Goal: Task Accomplishment & Management: Manage account settings

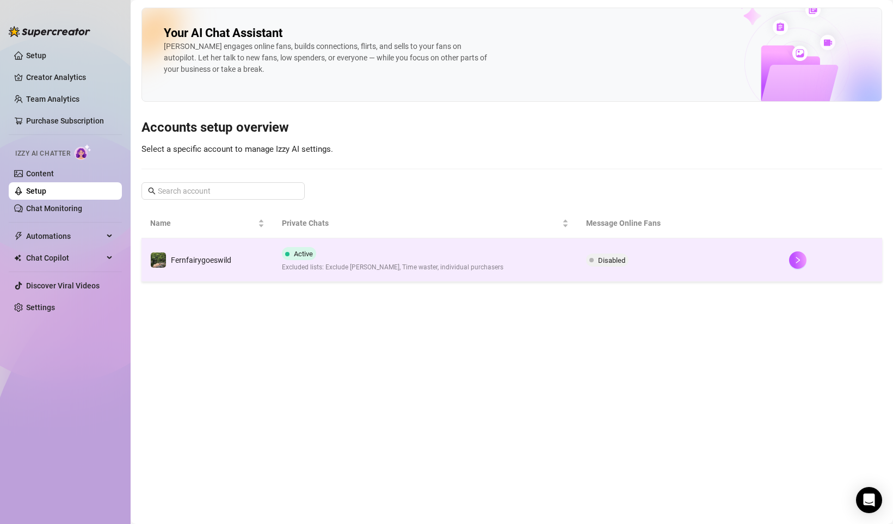
click at [313, 263] on span "Excluded lists: Exclude [PERSON_NAME], Time waster, individual purchasers" at bounding box center [392, 267] width 221 height 10
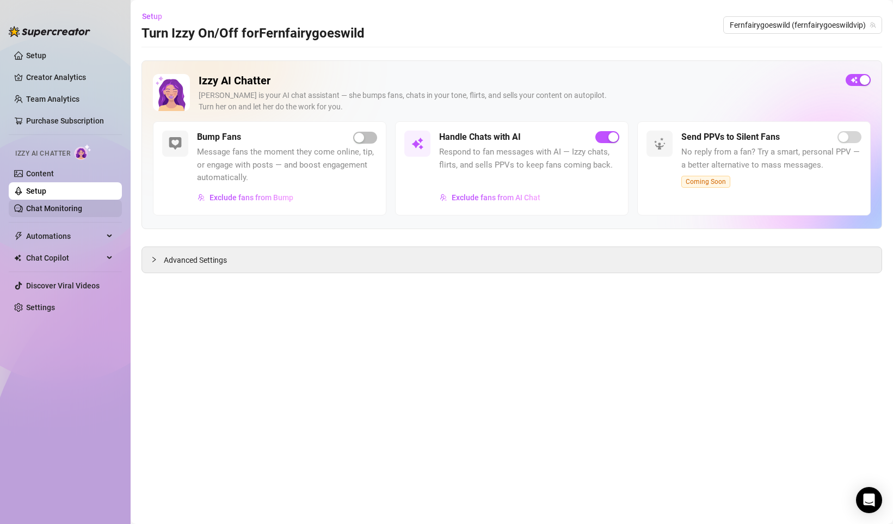
click at [82, 205] on link "Chat Monitoring" at bounding box center [54, 208] width 56 height 9
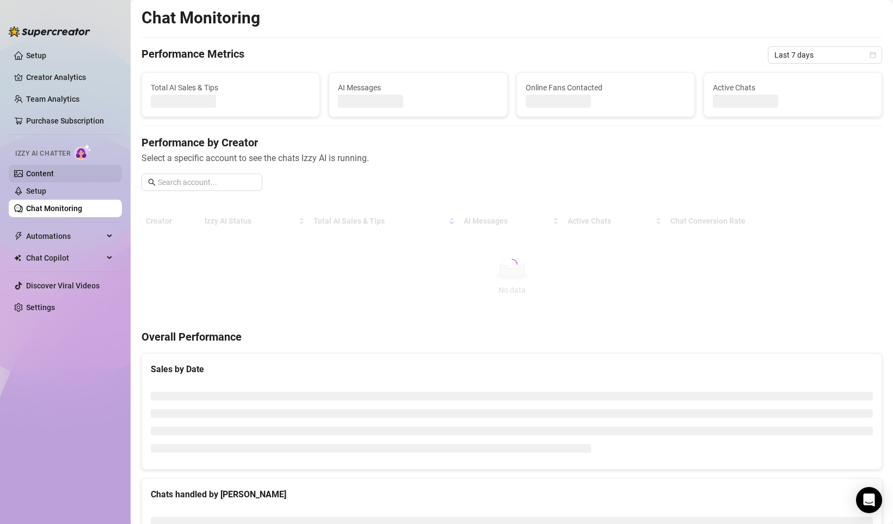
click at [54, 170] on link "Content" at bounding box center [40, 173] width 28 height 9
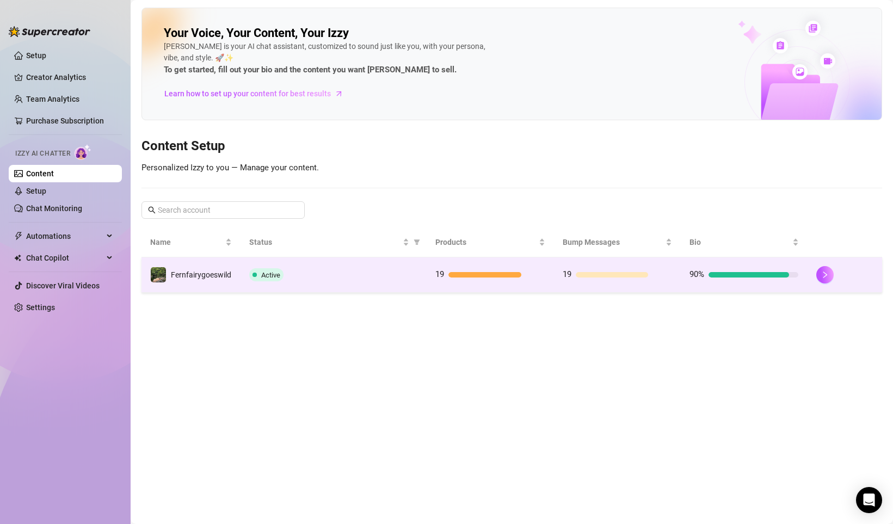
click at [456, 288] on td "19" at bounding box center [489, 274] width 127 height 35
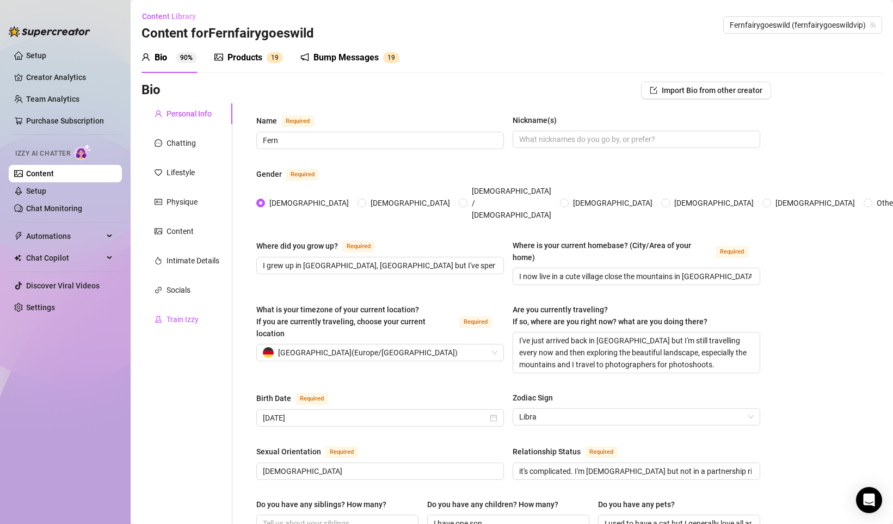
click at [189, 319] on div "Train Izzy" at bounding box center [182, 319] width 32 height 12
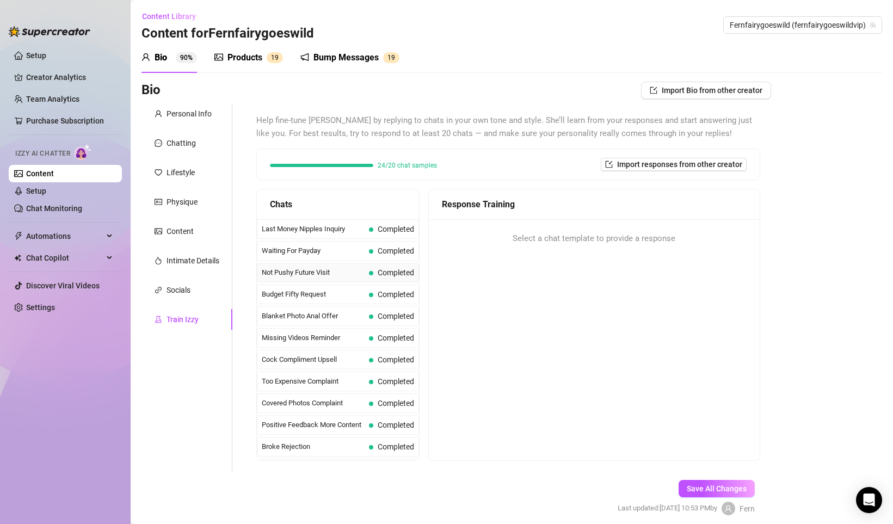
click at [330, 278] on div "Not Pushy Future Visit Completed" at bounding box center [338, 273] width 162 height 20
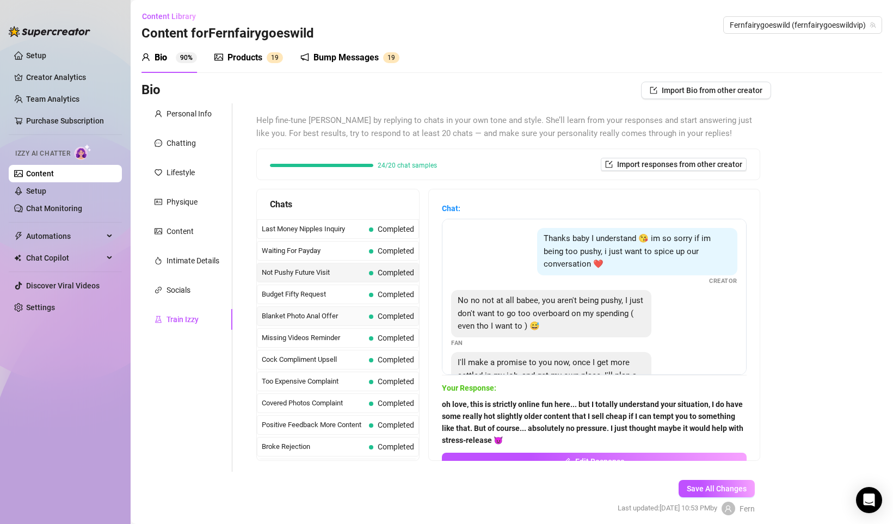
click at [335, 318] on span "Blanket Photo Anal Offer" at bounding box center [313, 316] width 103 height 11
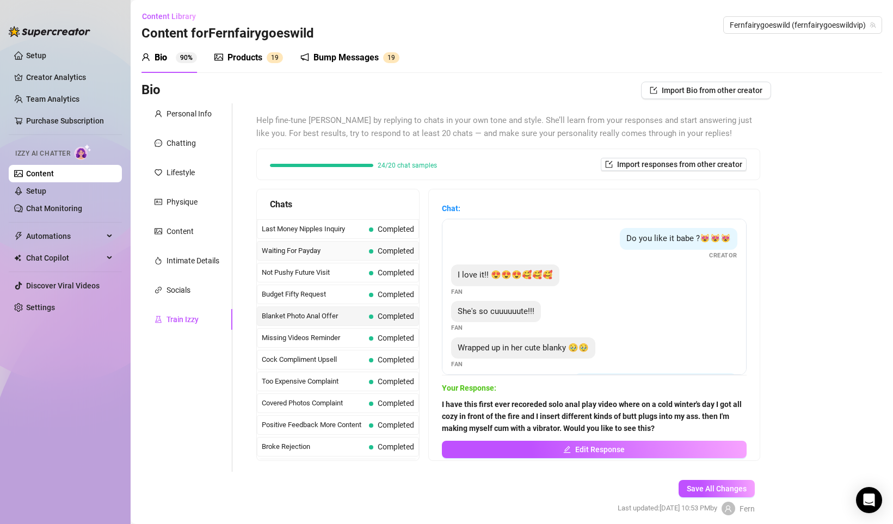
click at [337, 247] on span "Waiting For Payday" at bounding box center [313, 250] width 103 height 11
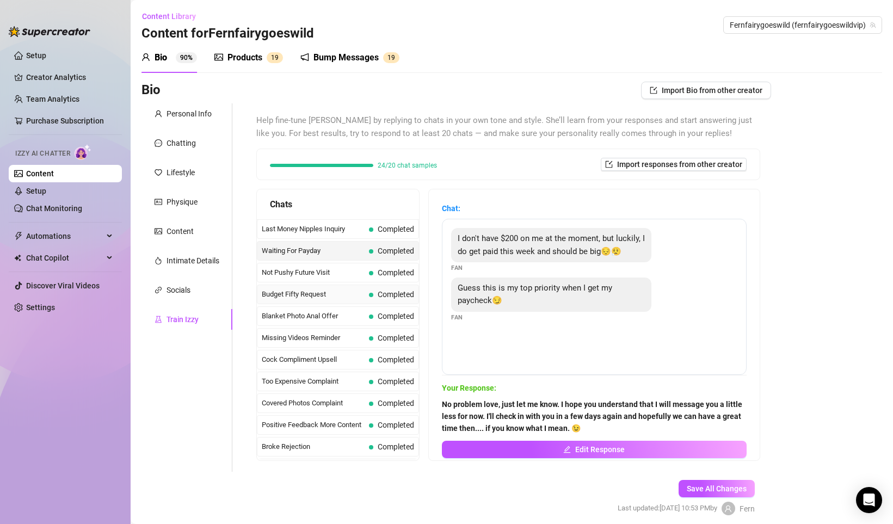
click at [368, 302] on div "Budget Fifty Request Completed" at bounding box center [338, 295] width 162 height 20
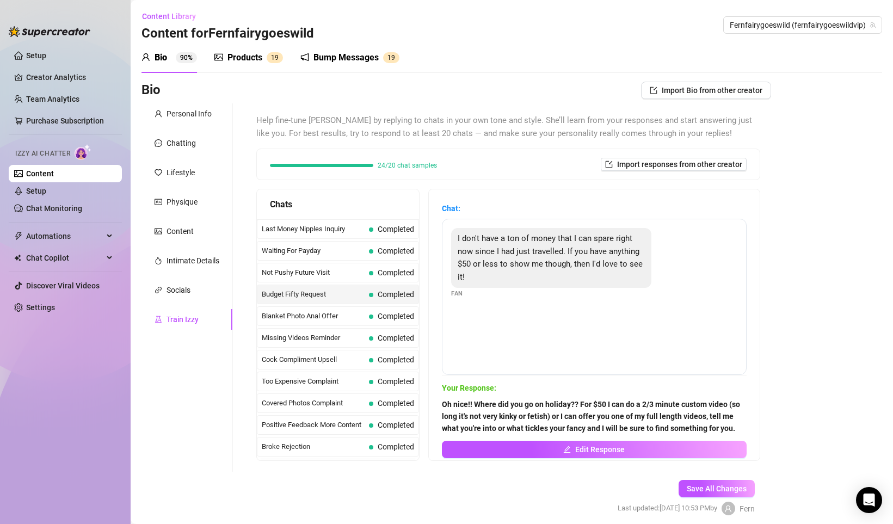
click at [361, 385] on span "Too Expensive Complaint" at bounding box center [313, 381] width 103 height 11
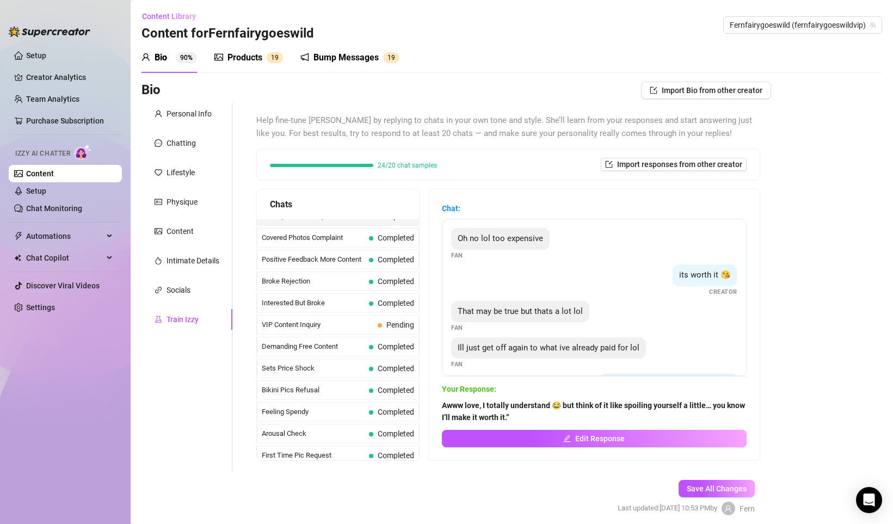
scroll to position [196, 0]
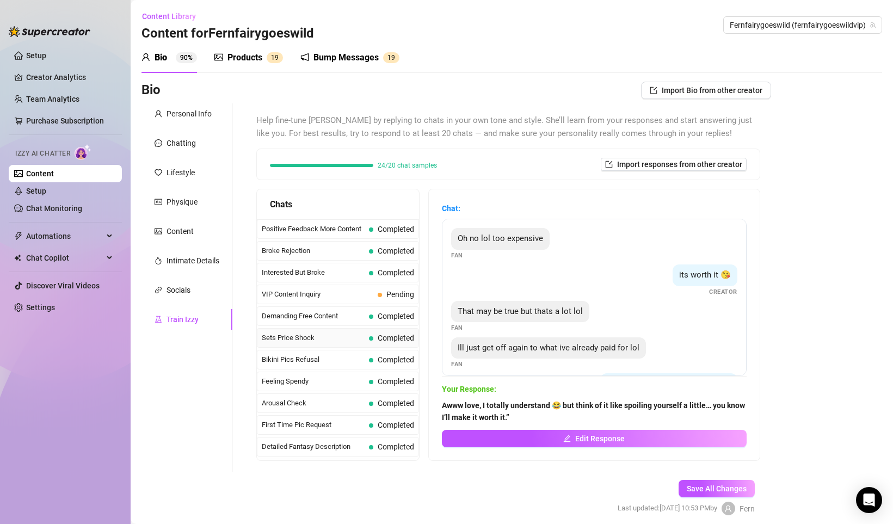
click at [313, 330] on div "Sets Price Shock Completed" at bounding box center [338, 338] width 162 height 20
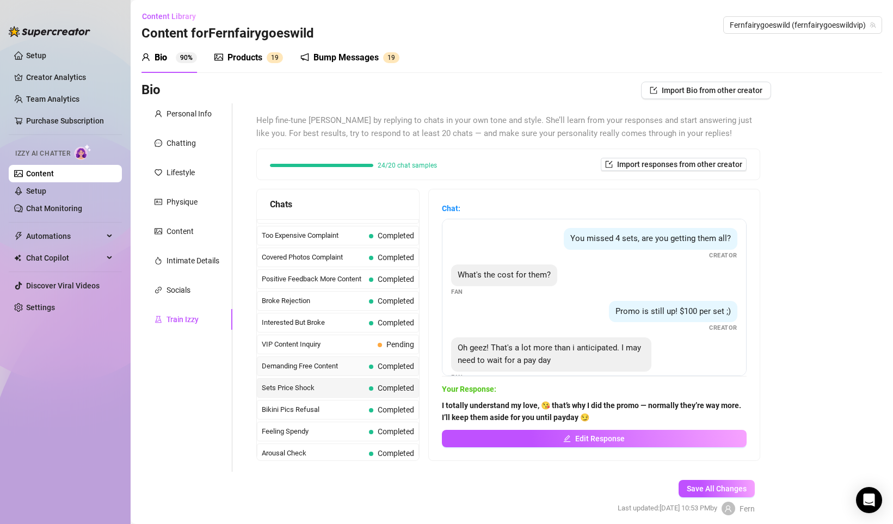
scroll to position [65, 0]
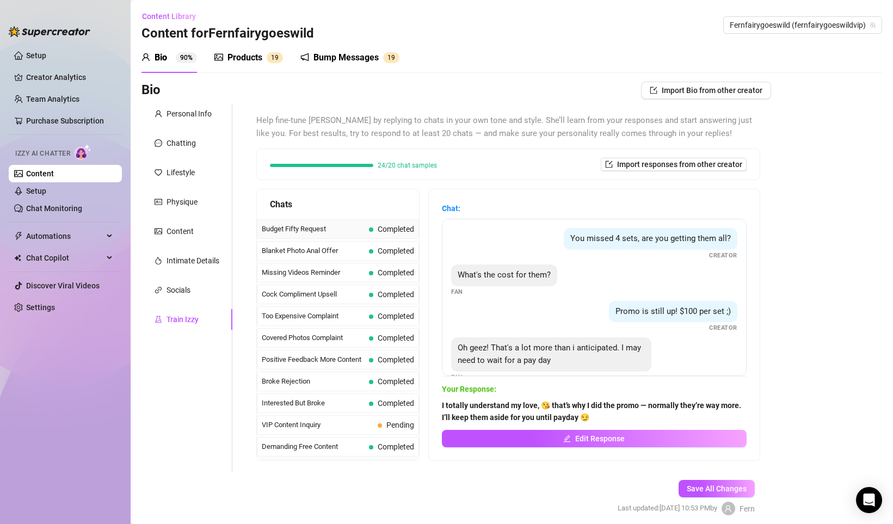
click at [366, 236] on div "Budget Fifty Request Completed" at bounding box center [338, 229] width 162 height 20
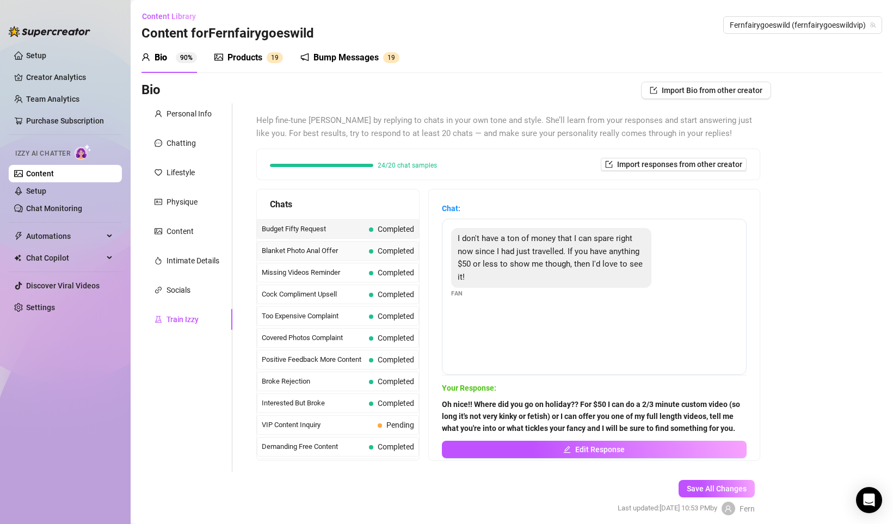
click at [363, 252] on span "Blanket Photo Anal Offer" at bounding box center [313, 250] width 103 height 11
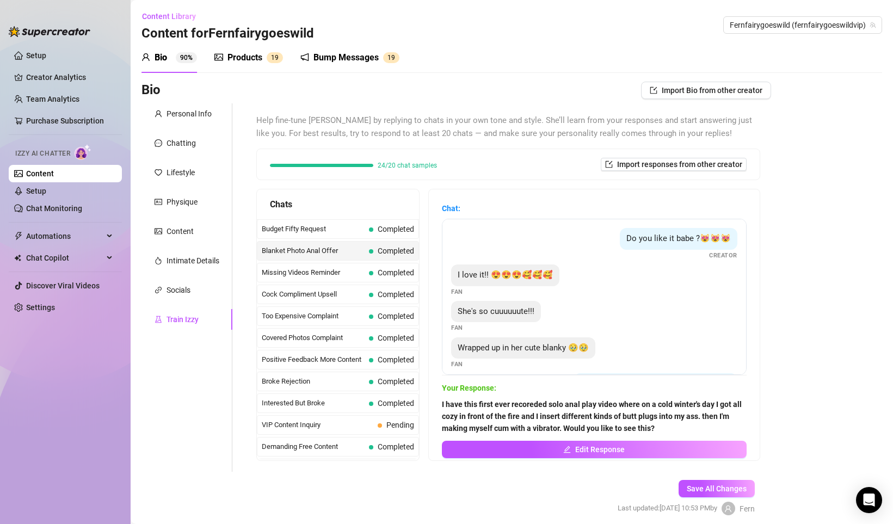
click at [498, 316] on span "She's so cuuuuuute!!!" at bounding box center [495, 311] width 77 height 10
click at [619, 316] on div "She's so cuuuuuute!!! Fan" at bounding box center [594, 317] width 286 height 32
click at [669, 238] on span "Do you like it babe ?😻😻😻" at bounding box center [678, 238] width 104 height 10
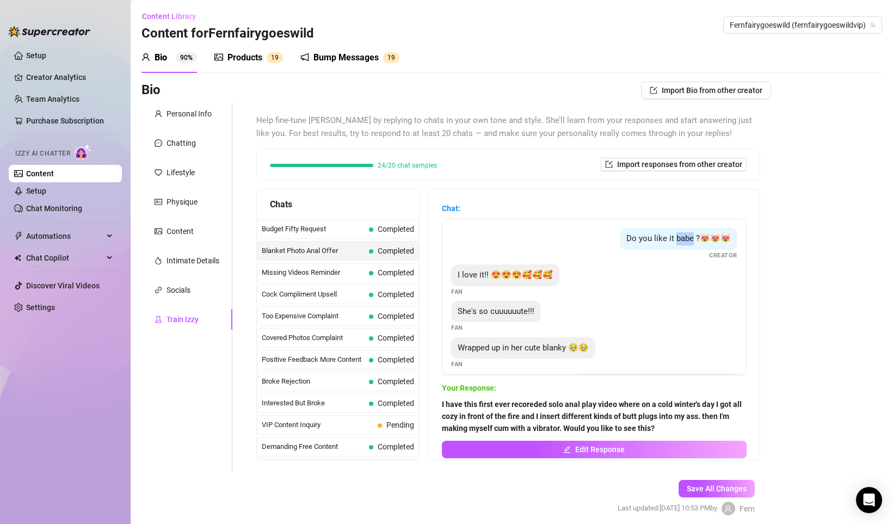
click at [669, 238] on span "Do you like it babe ?😻😻😻" at bounding box center [678, 238] width 104 height 10
click at [671, 264] on div "I love it!! 😍😍😍🥰🥰🥰 Fan" at bounding box center [594, 280] width 286 height 32
click at [681, 236] on span "Do you like it babe ?😻😻😻" at bounding box center [678, 238] width 104 height 10
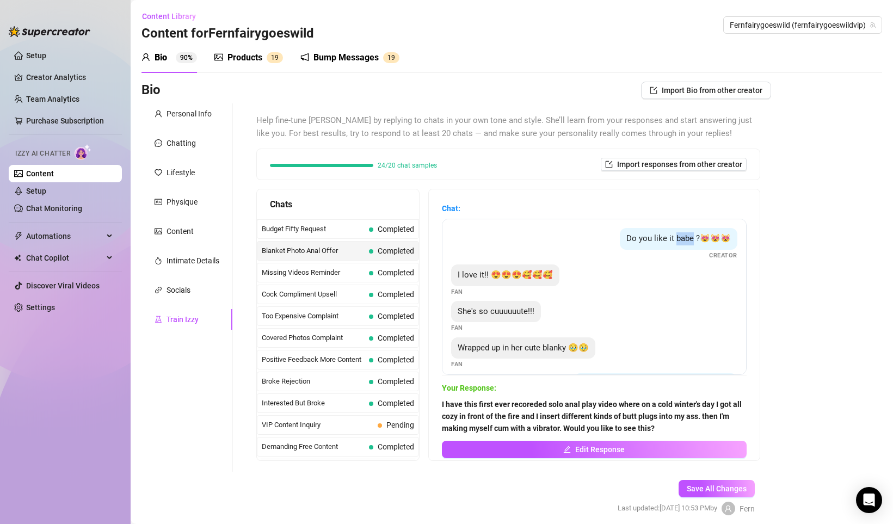
click at [505, 418] on strong "I have this first ever recoreded solo anal play video where on a cold winter's …" at bounding box center [592, 416] width 300 height 33
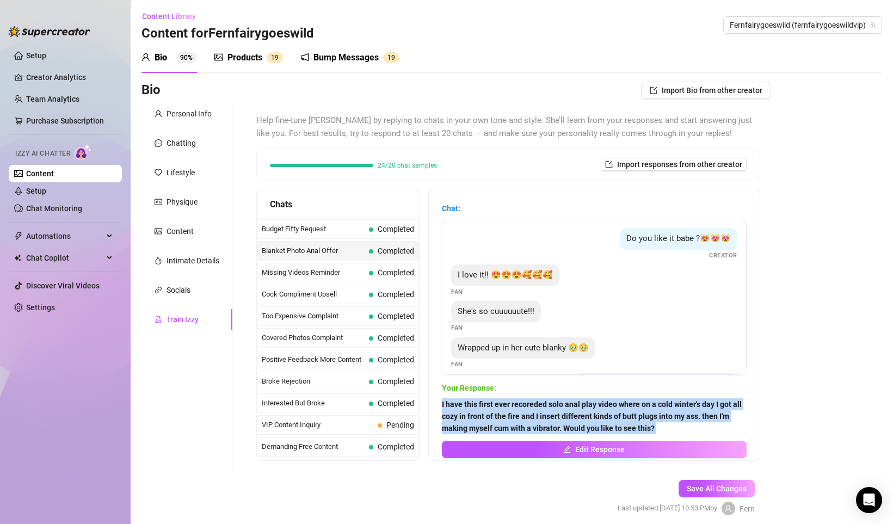
click at [505, 418] on strong "I have this first ever recoreded solo anal play video where on a cold winter's …" at bounding box center [592, 416] width 300 height 33
click at [517, 417] on strong "I have this first ever recoreded solo anal play video where on a cold winter's …" at bounding box center [592, 416] width 300 height 33
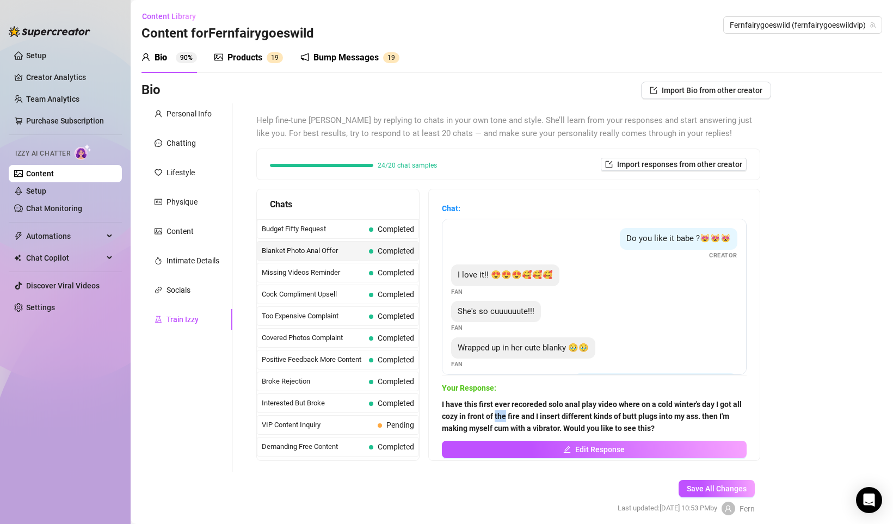
click at [517, 417] on strong "I have this first ever recoreded solo anal play video where on a cold winter's …" at bounding box center [592, 416] width 300 height 33
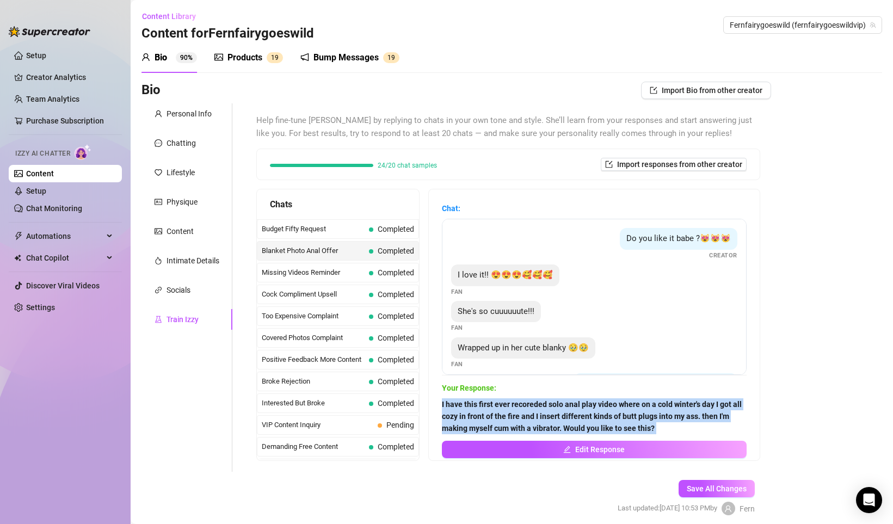
click at [517, 417] on strong "I have this first ever recoreded solo anal play video where on a cold winter's …" at bounding box center [592, 416] width 300 height 33
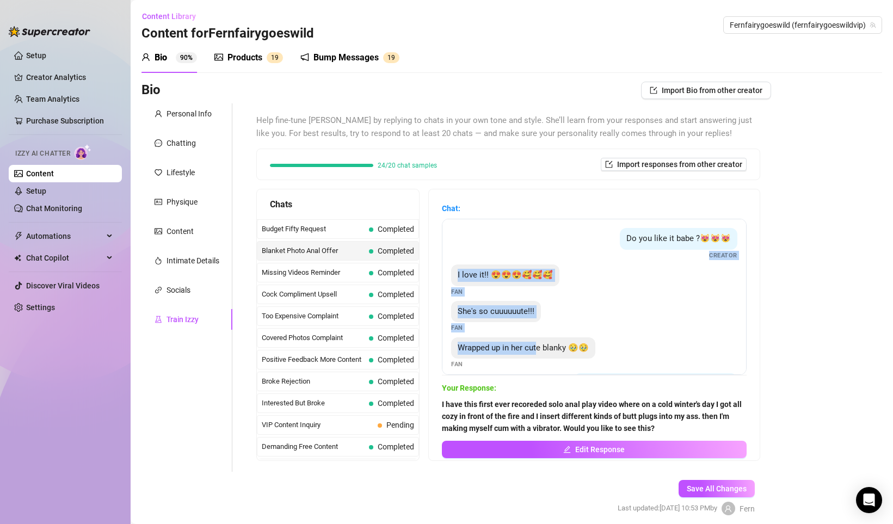
drag, startPoint x: 520, startPoint y: 293, endPoint x: 546, endPoint y: 353, distance: 64.8
click at [546, 353] on div "Do you like it babe ?😻😻😻 Creator I love it!! 😍😍😍🥰🥰🥰 Fan She's so cuuuuuute!!! F…" at bounding box center [594, 297] width 305 height 156
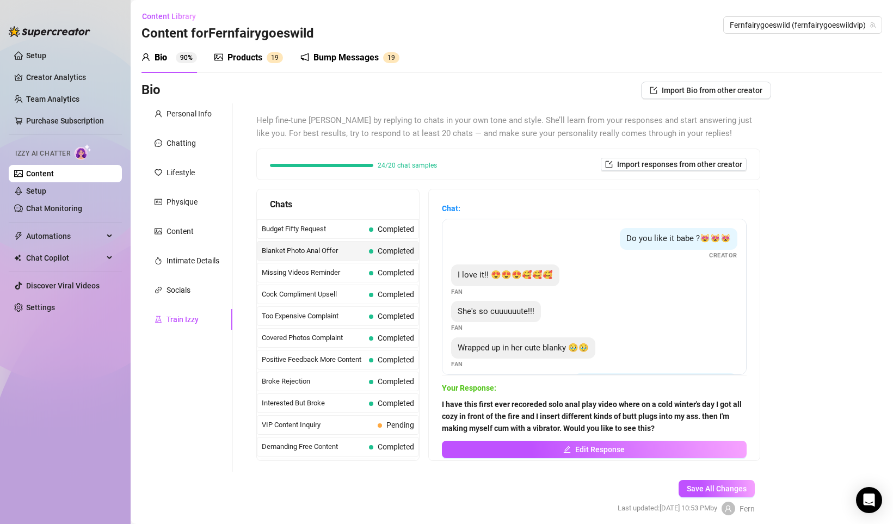
click at [566, 359] on div "Wrapped up in her cute blanky 🥹🥹 Fan" at bounding box center [594, 353] width 286 height 32
click at [493, 407] on strong "I have this first ever recoreded solo anal play video where on a cold winter's …" at bounding box center [592, 416] width 300 height 33
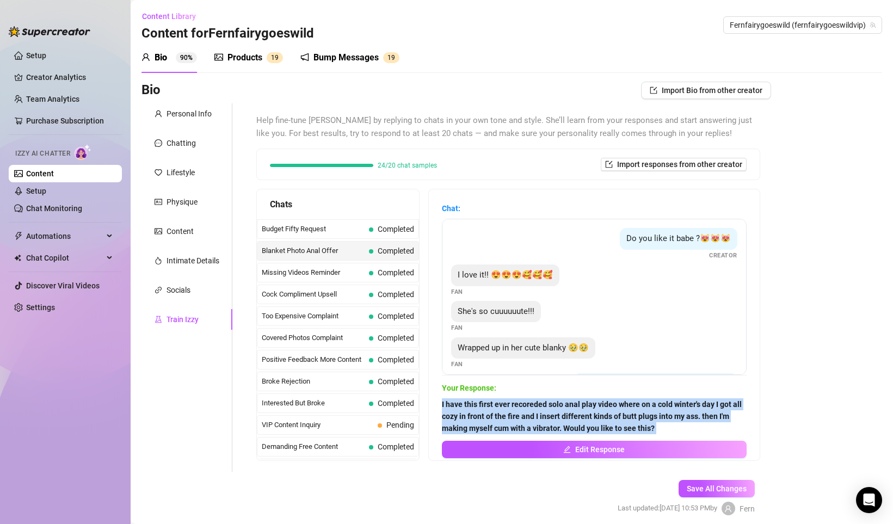
click at [493, 407] on strong "I have this first ever recoreded solo anal play video where on a cold winter's …" at bounding box center [592, 416] width 300 height 33
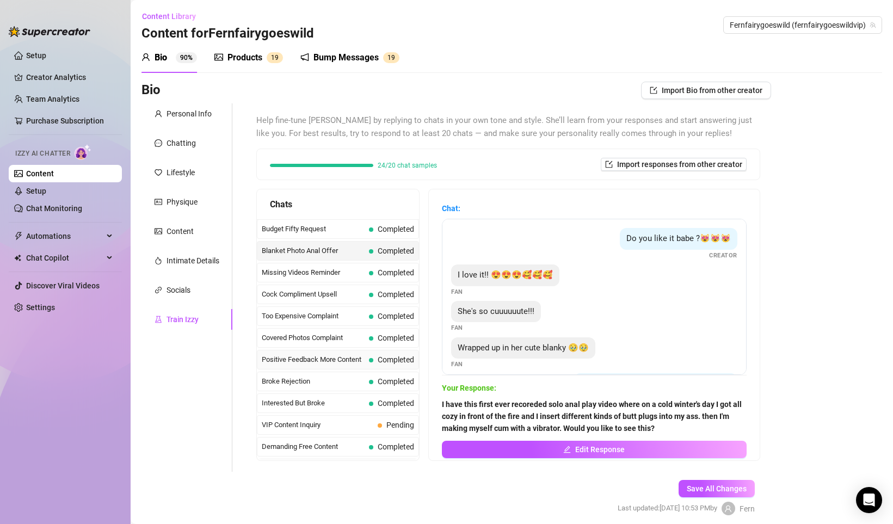
click at [405, 353] on div "Positive Feedback More Content Completed" at bounding box center [338, 360] width 162 height 20
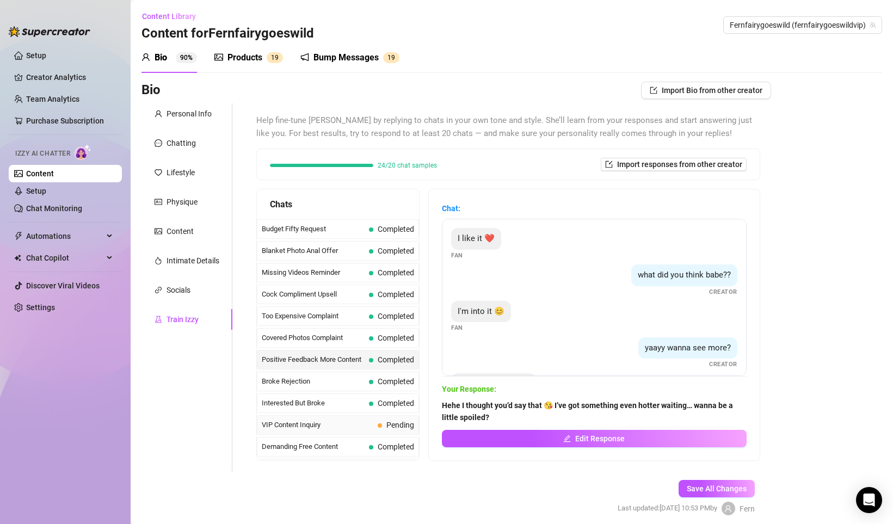
click at [388, 425] on span "Pending" at bounding box center [400, 424] width 28 height 9
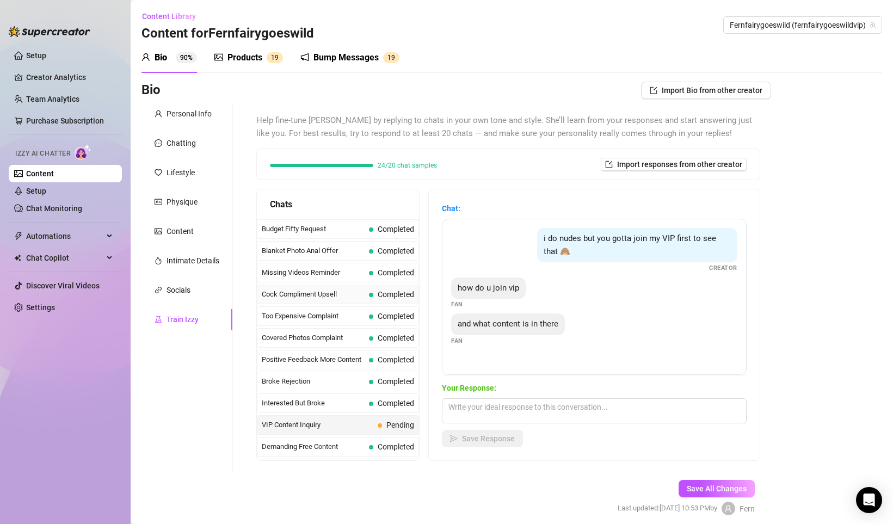
scroll to position [0, 0]
click at [349, 241] on div "Waiting For Payday Completed" at bounding box center [338, 251] width 162 height 20
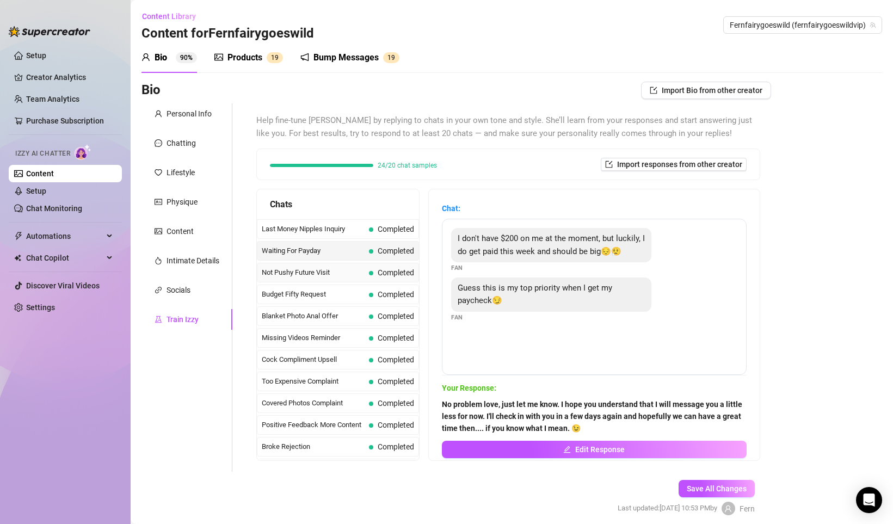
click at [364, 271] on div "Not Pushy Future Visit Completed" at bounding box center [338, 273] width 162 height 20
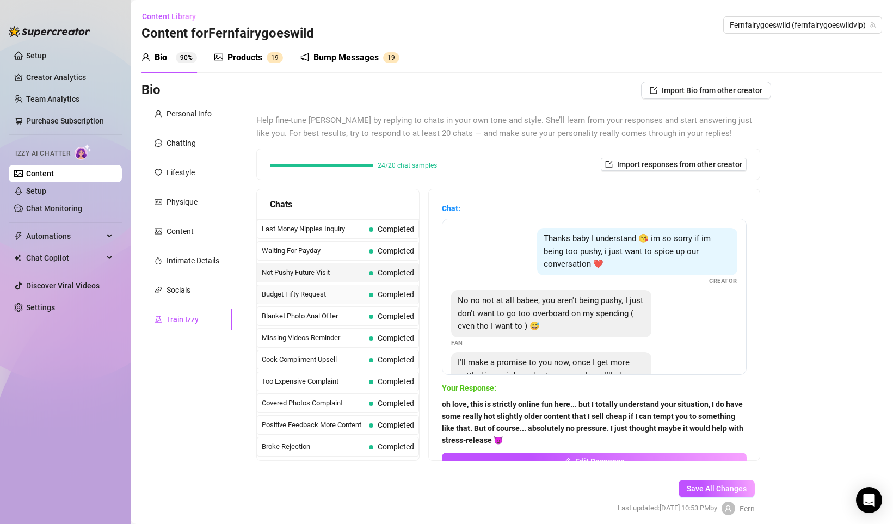
click at [360, 289] on span "Budget Fifty Request" at bounding box center [313, 294] width 103 height 11
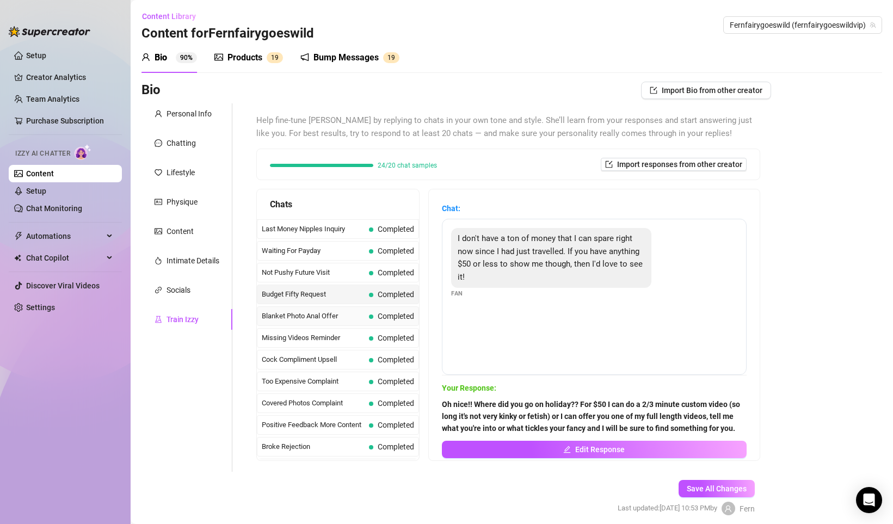
click at [353, 319] on span "Blanket Photo Anal Offer" at bounding box center [313, 316] width 103 height 11
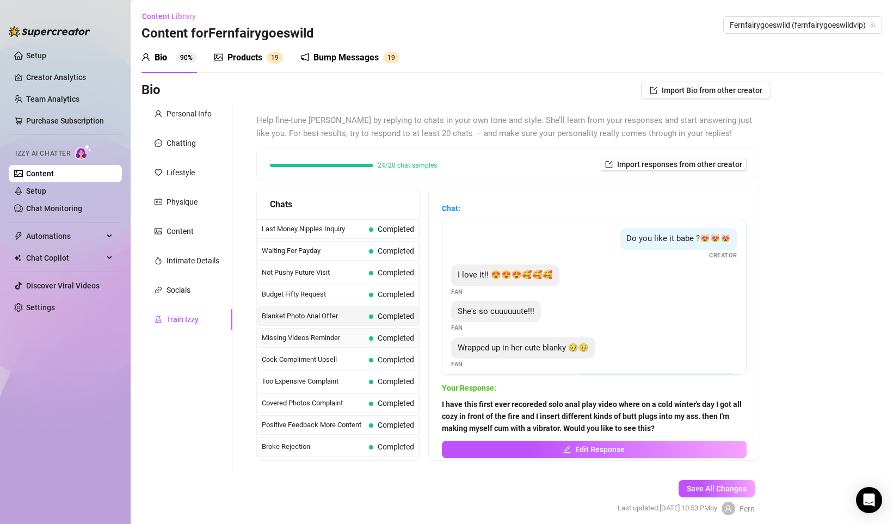
click at [353, 344] on div "Missing Videos Reminder Completed" at bounding box center [338, 338] width 162 height 20
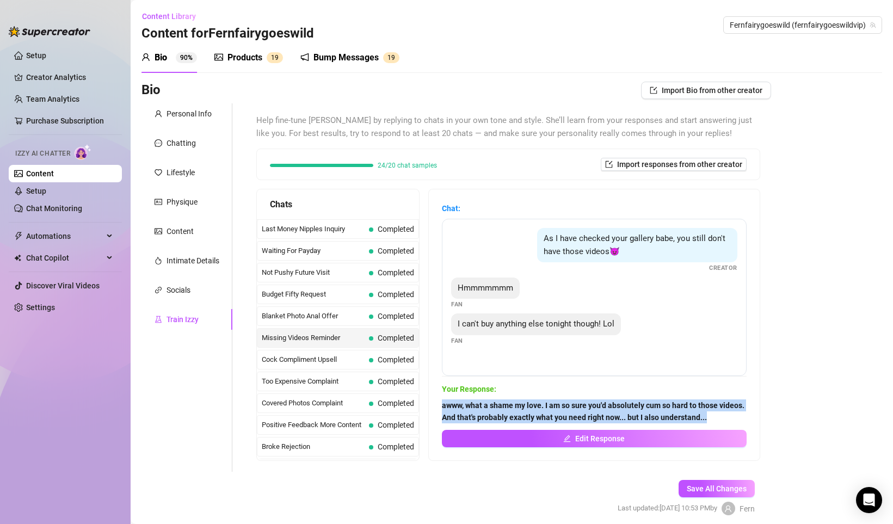
drag, startPoint x: 499, startPoint y: 428, endPoint x: 442, endPoint y: 403, distance: 62.9
click at [442, 403] on div "Chat: As I have checked your gallery babe, you still don't have those videos😈 C…" at bounding box center [594, 324] width 331 height 271
click at [460, 401] on strong "awww, what a shame my love. I am so sure you'd absolutely cum so hard to those …" at bounding box center [593, 411] width 302 height 21
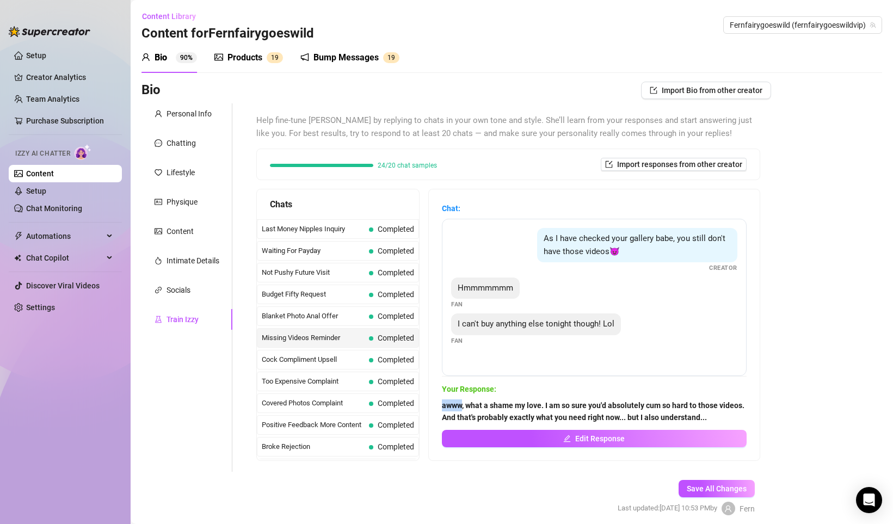
click at [460, 401] on strong "awww, what a shame my love. I am so sure you'd absolutely cum so hard to those …" at bounding box center [593, 411] width 302 height 21
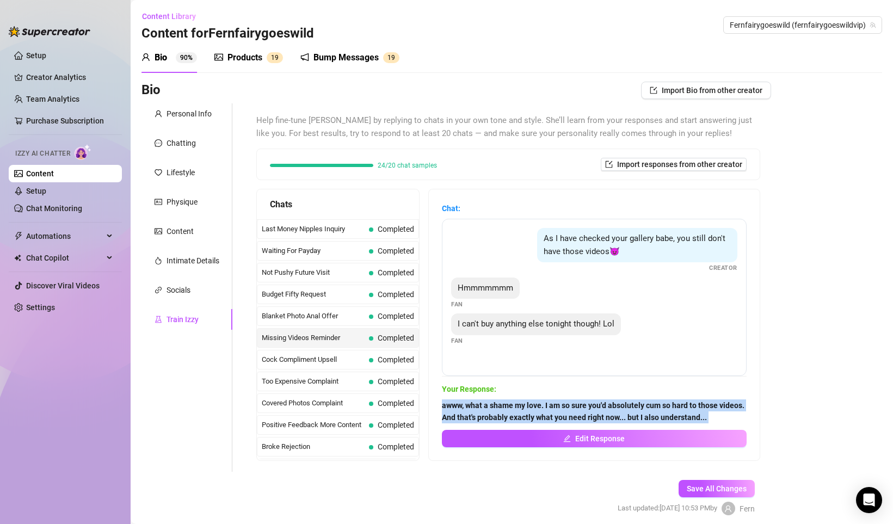
click at [460, 401] on strong "awww, what a shame my love. I am so sure you'd absolutely cum so hard to those …" at bounding box center [593, 411] width 302 height 21
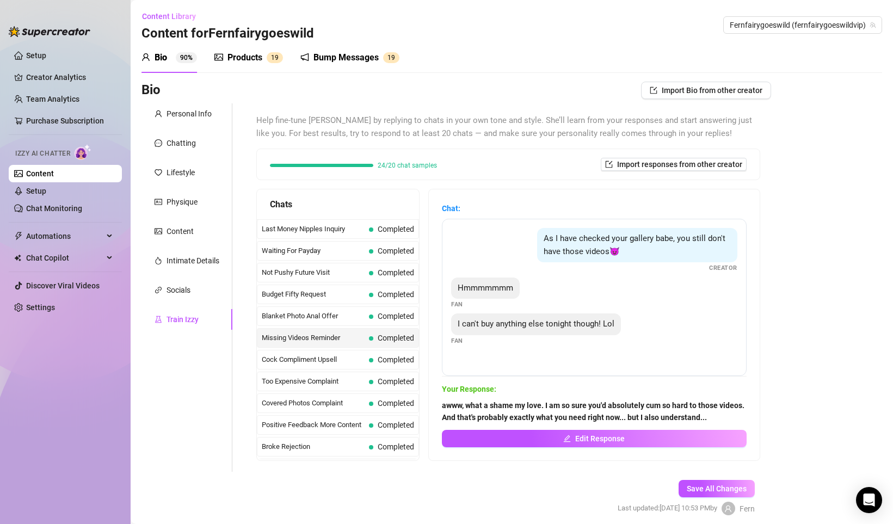
click at [562, 350] on div "As I have checked your gallery babe, you still don't have those videos😈 Creator…" at bounding box center [594, 297] width 305 height 157
click at [604, 237] on span "As I have checked your gallery babe, you still don't have those videos😈" at bounding box center [634, 244] width 182 height 23
click at [578, 298] on div "Hmmmmmmm Fan" at bounding box center [594, 293] width 286 height 32
click at [548, 363] on div "As I have checked your gallery babe, you still don't have those videos😈 Creator…" at bounding box center [594, 297] width 305 height 157
click at [534, 263] on div "As I have checked your gallery babe, you still don't have those videos😈 Creator" at bounding box center [594, 250] width 286 height 45
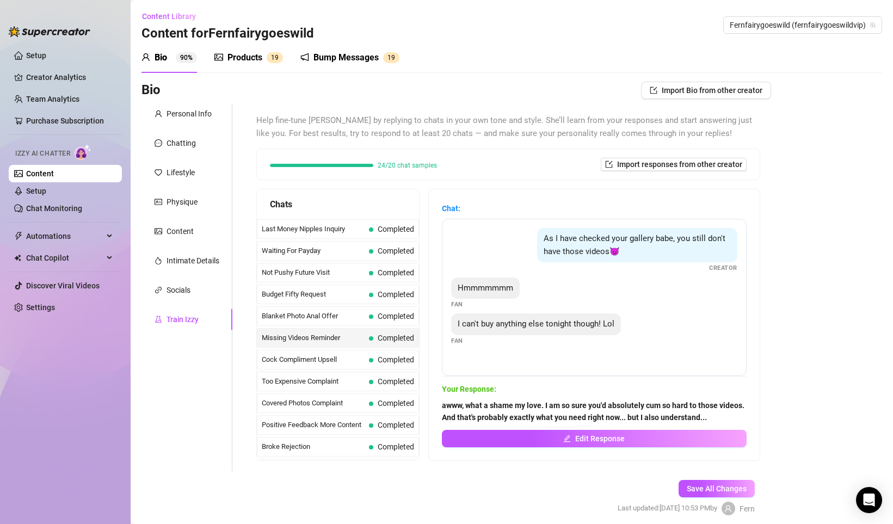
click at [499, 337] on div "I can't buy anything else tonight though! Lol Fan" at bounding box center [594, 329] width 286 height 32
click at [506, 364] on div "As I have checked your gallery babe, you still don't have those videos😈 Creator…" at bounding box center [594, 297] width 305 height 157
drag, startPoint x: 659, startPoint y: 258, endPoint x: 535, endPoint y: 235, distance: 125.6
click at [535, 235] on div "As I have checked your gallery babe, you still don't have those videos😈 Creator" at bounding box center [594, 250] width 286 height 45
click at [546, 241] on div "As I have checked your gallery babe, you still don't have those videos😈" at bounding box center [637, 245] width 200 height 34
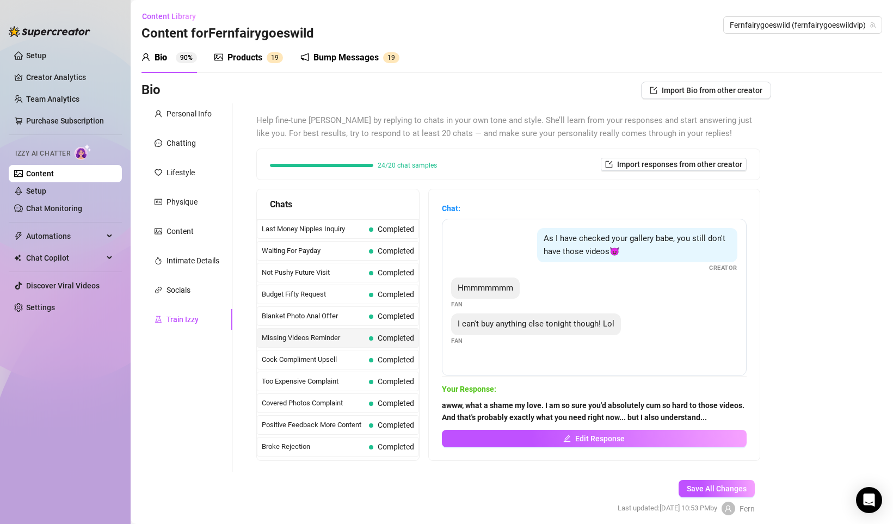
click at [549, 240] on span "As I have checked your gallery babe, you still don't have those videos😈" at bounding box center [634, 244] width 182 height 23
click at [604, 253] on span "As I have checked your gallery babe, you still don't have those videos😈" at bounding box center [634, 244] width 182 height 23
drag, startPoint x: 611, startPoint y: 254, endPoint x: 555, endPoint y: 242, distance: 57.4
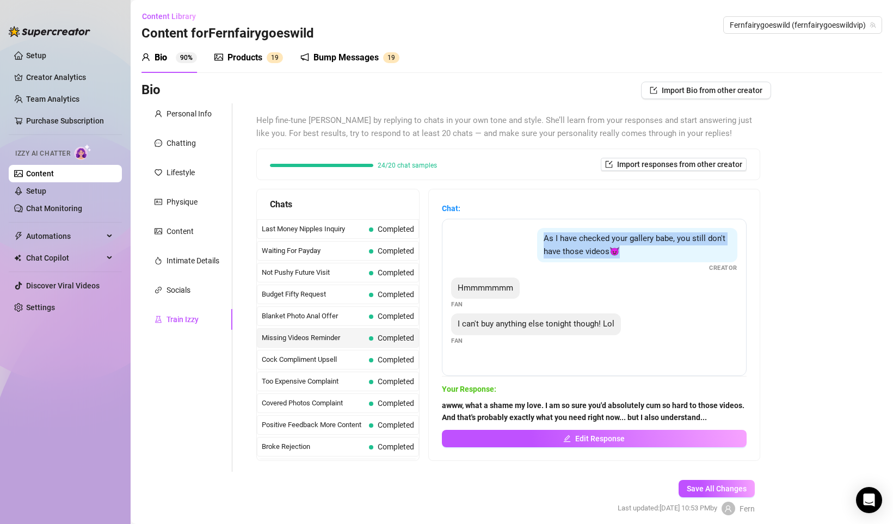
click at [536, 238] on div "As I have checked your gallery babe, you still don't have those videos😈 Creator" at bounding box center [594, 250] width 286 height 45
click at [560, 242] on span "As I have checked your gallery babe, you still don't have those videos😈" at bounding box center [634, 244] width 182 height 23
click at [556, 240] on span "As I have checked your gallery babe, you still don't have those videos😈" at bounding box center [634, 244] width 182 height 23
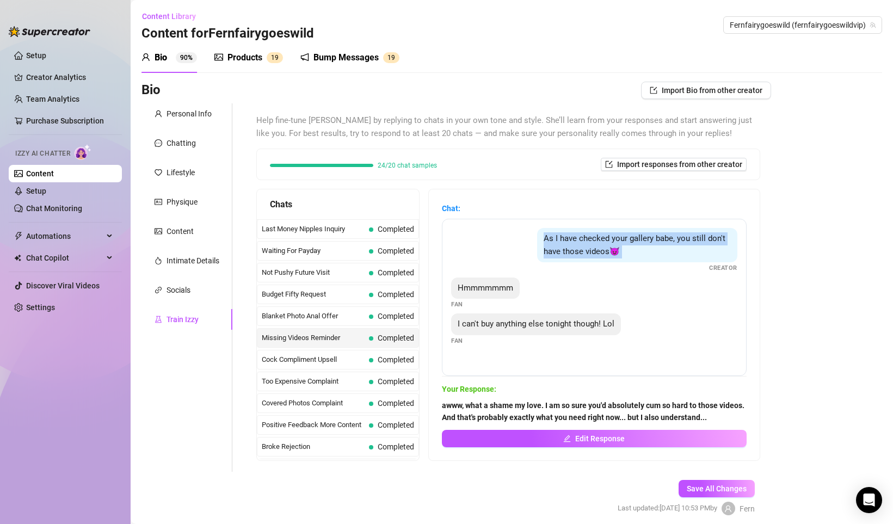
click at [639, 263] on div "As I have checked your gallery babe, you still don't have those videos😈 Creator" at bounding box center [594, 250] width 286 height 45
drag, startPoint x: 652, startPoint y: 253, endPoint x: 546, endPoint y: 233, distance: 108.4
click at [546, 233] on div "As I have checked your gallery babe, you still don't have those videos😈" at bounding box center [637, 245] width 200 height 34
click at [677, 280] on div "Hmmmmmmm Fan" at bounding box center [594, 293] width 286 height 32
click at [637, 309] on div "As I have checked your gallery babe, you still don't have those videos😈 Creator…" at bounding box center [594, 297] width 305 height 157
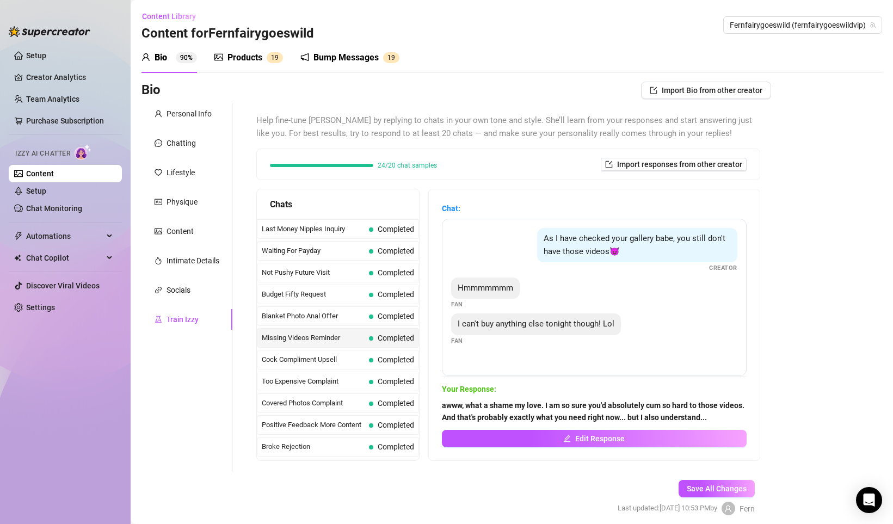
click at [710, 269] on span "Creator" at bounding box center [723, 267] width 28 height 9
click at [640, 263] on div "As I have checked your gallery babe, you still don't have those videos😈 Creator" at bounding box center [594, 250] width 286 height 45
click at [639, 263] on div "As I have checked your gallery babe, you still don't have those videos😈 Creator" at bounding box center [594, 250] width 286 height 45
click at [635, 279] on div "Hmmmmmmm Fan" at bounding box center [594, 293] width 286 height 32
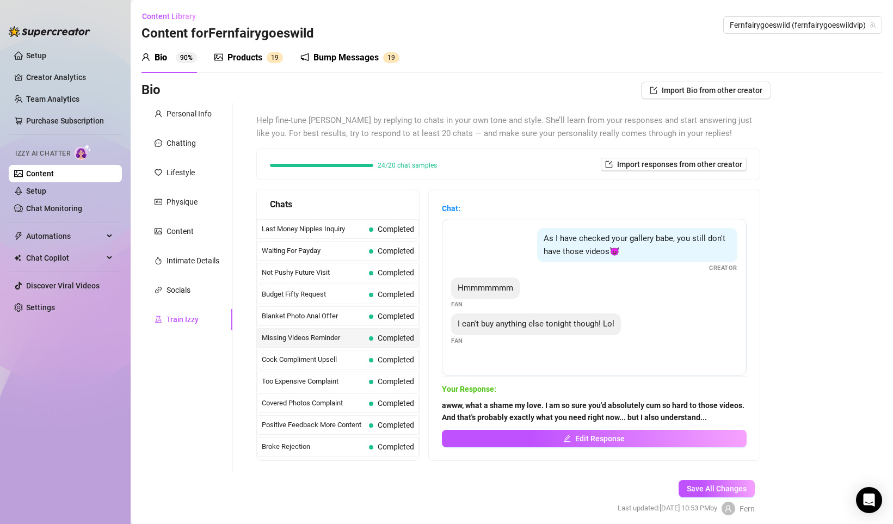
click at [638, 260] on div "As I have checked your gallery babe, you still don't have those videos😈" at bounding box center [637, 245] width 200 height 34
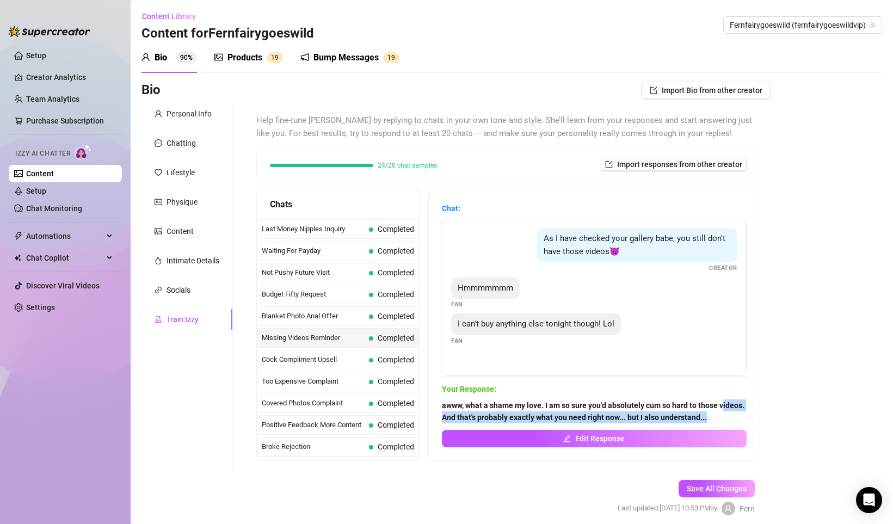
drag, startPoint x: 506, startPoint y: 425, endPoint x: 452, endPoint y: 415, distance: 54.8
click at [452, 415] on span "awww, what a shame my love. I am so sure you'd absolutely cum so hard to those …" at bounding box center [594, 411] width 305 height 24
click at [493, 410] on span "awww, what a shame my love. I am so sure you'd absolutely cum so hard to those …" at bounding box center [594, 411] width 305 height 24
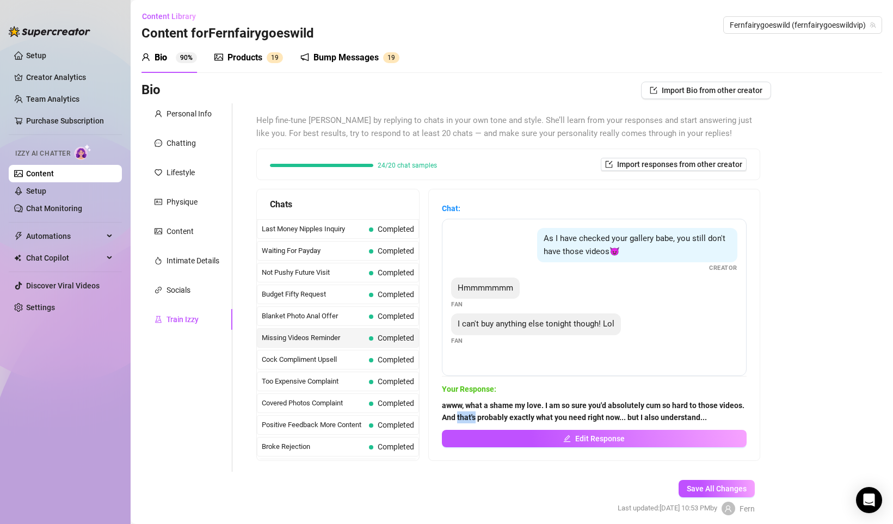
click at [493, 410] on span "awww, what a shame my love. I am so sure you'd absolutely cum so hard to those …" at bounding box center [594, 411] width 305 height 24
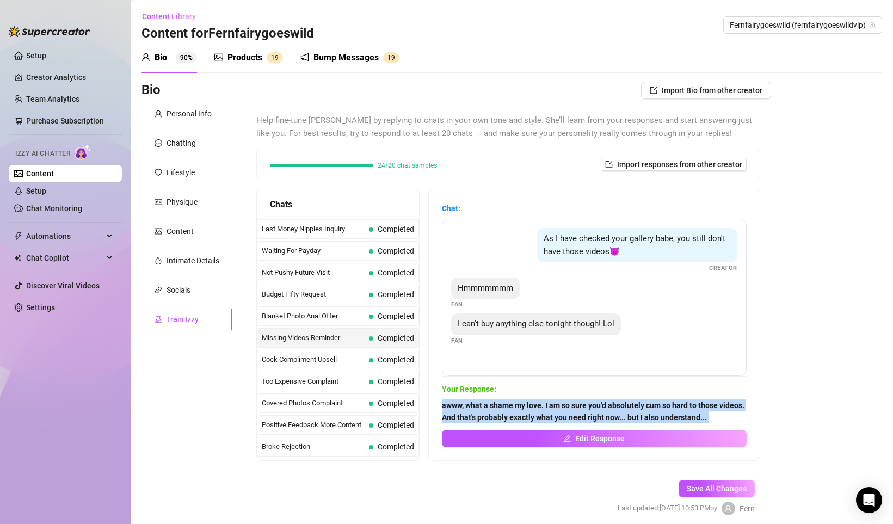
click at [493, 411] on span "awww, what a shame my love. I am so sure you'd absolutely cum so hard to those …" at bounding box center [594, 411] width 305 height 24
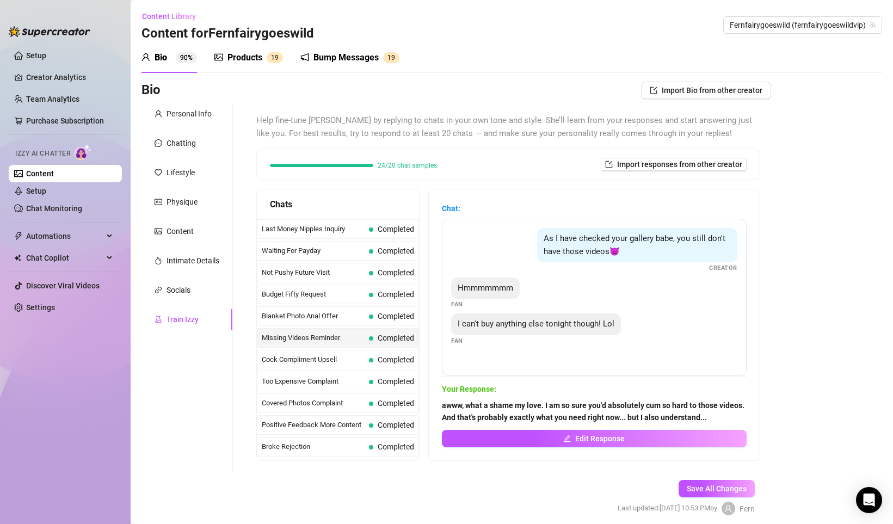
click at [386, 162] on span "24/20 chat samples" at bounding box center [407, 165] width 59 height 7
click at [330, 168] on div "24/20 chat samples" at bounding box center [353, 165] width 167 height 7
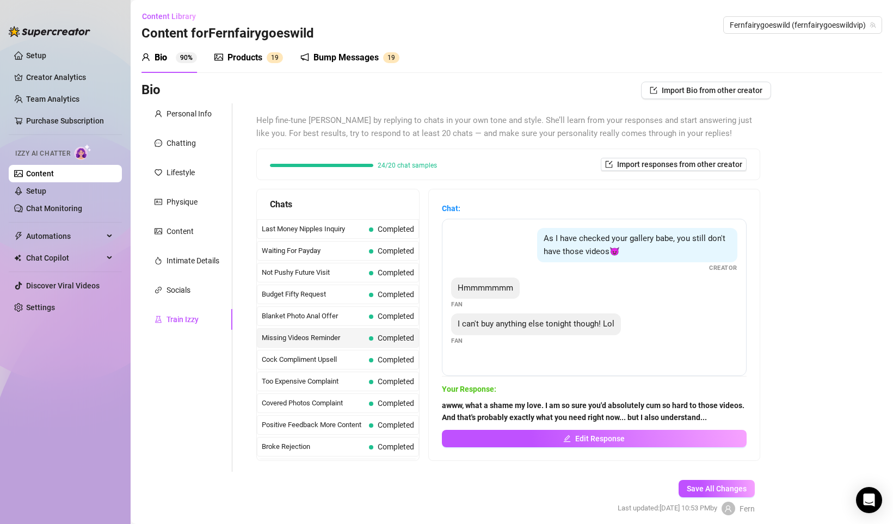
click at [490, 293] on div "Hmmmmmmm" at bounding box center [485, 288] width 69 height 22
click at [507, 308] on div "Hmmmmmmm Fan" at bounding box center [594, 293] width 286 height 32
click at [518, 330] on div "I can't buy anything else tonight though! Lol" at bounding box center [536, 324] width 170 height 22
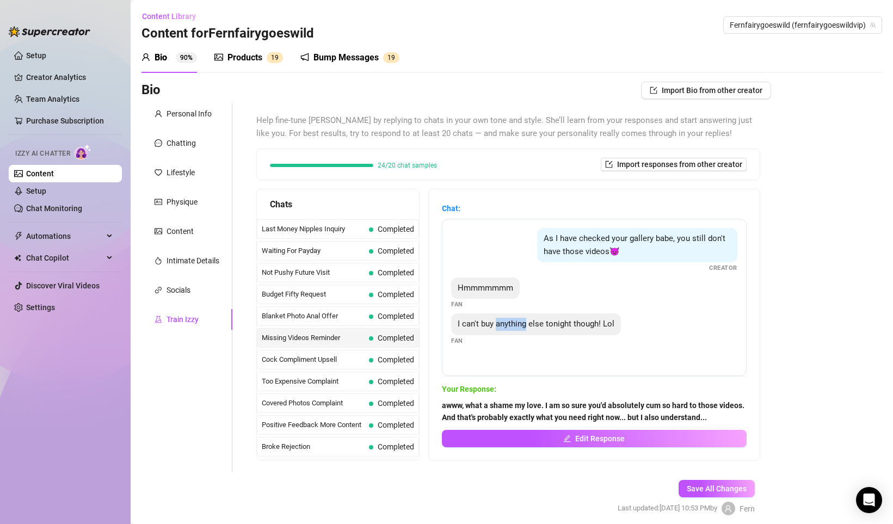
click at [518, 330] on div "I can't buy anything else tonight though! Lol" at bounding box center [536, 324] width 170 height 22
click at [495, 290] on span "Hmmmmmmm" at bounding box center [484, 288] width 55 height 10
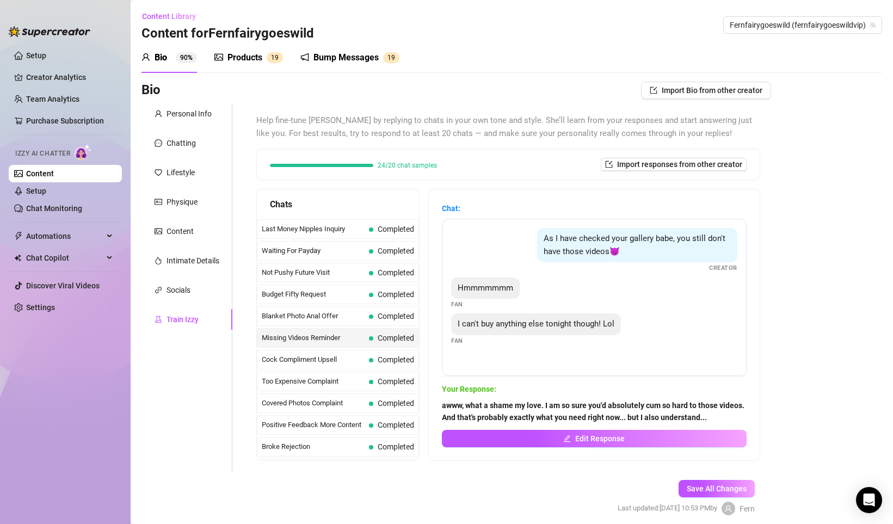
click at [498, 225] on div "As I have checked your gallery babe, you still don't have those videos😈 Creator…" at bounding box center [594, 297] width 305 height 157
click at [523, 259] on div "As I have checked your gallery babe, you still don't have those videos😈 Creator" at bounding box center [594, 250] width 286 height 45
click at [325, 225] on span "Last Money Nipples Inquiry" at bounding box center [313, 229] width 103 height 11
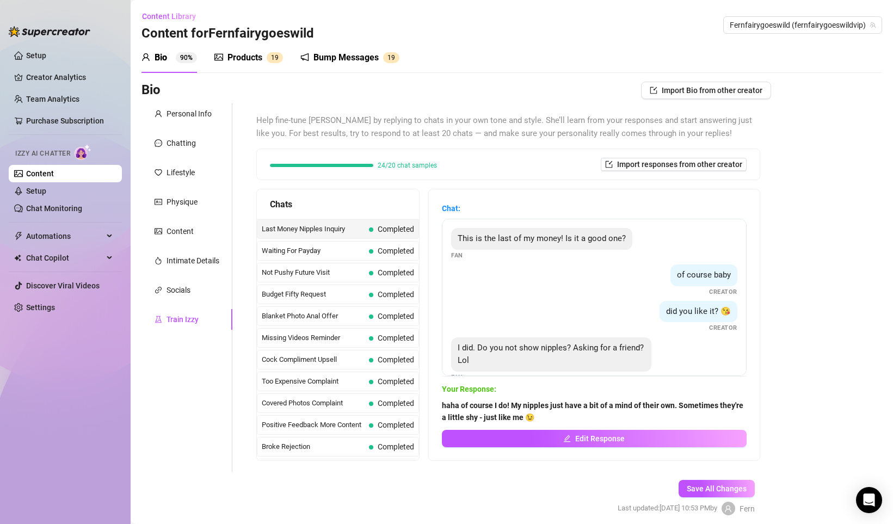
click at [497, 236] on span "This is the last of my money! Is it a good one?" at bounding box center [541, 238] width 168 height 10
click at [505, 288] on div "of course baby Creator" at bounding box center [594, 280] width 286 height 32
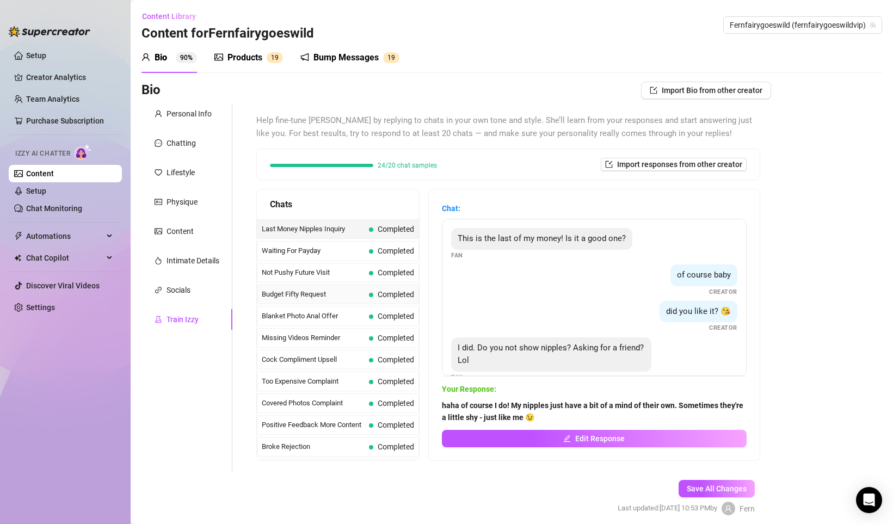
click at [370, 299] on span "Completed" at bounding box center [391, 294] width 45 height 12
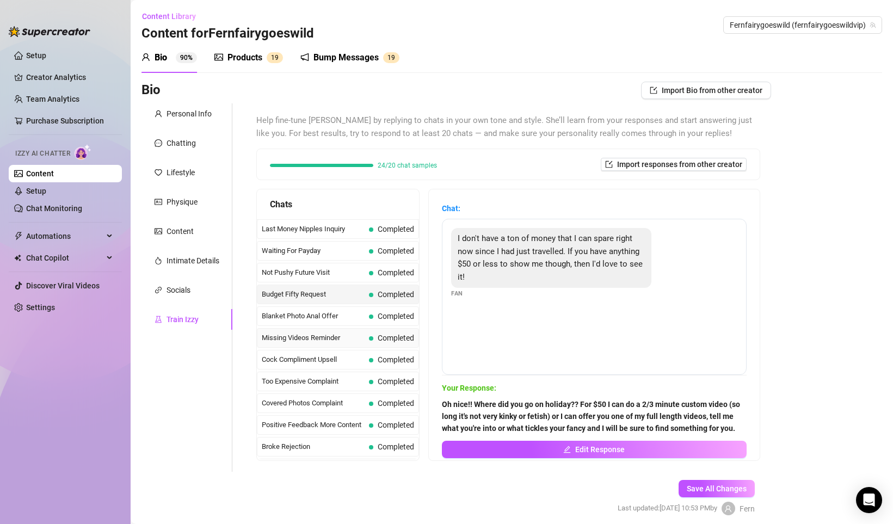
click at [378, 337] on span "Completed" at bounding box center [396, 337] width 36 height 9
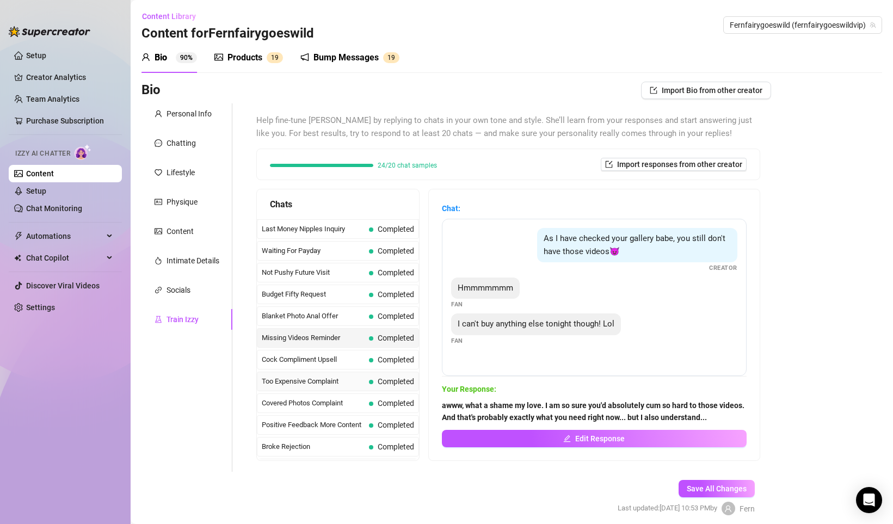
click at [377, 374] on div "Too Expensive Complaint Completed" at bounding box center [338, 382] width 162 height 20
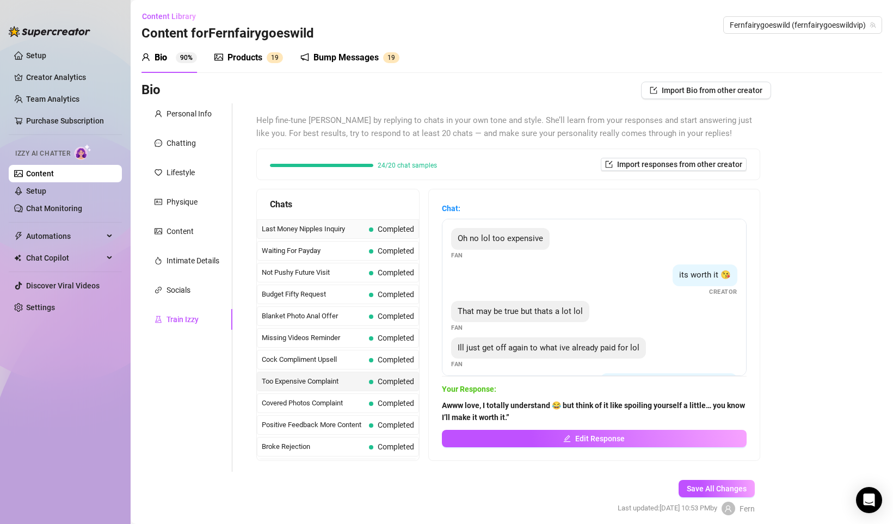
click at [353, 234] on div "Last Money Nipples Inquiry Completed" at bounding box center [338, 229] width 162 height 20
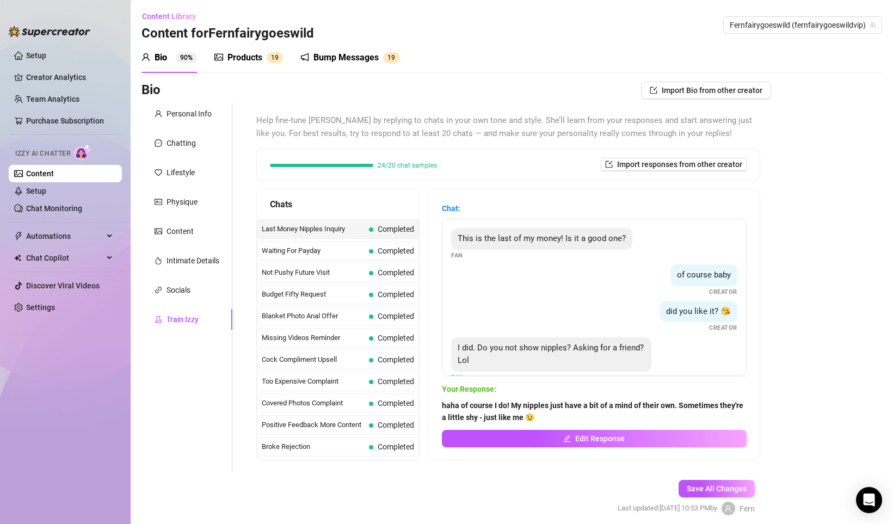
click at [610, 123] on span "Help fine-tune [PERSON_NAME] by replying to chats in your own tone and style. S…" at bounding box center [508, 127] width 504 height 26
click at [474, 136] on span "Help fine-tune [PERSON_NAME] by replying to chats in your own tone and style. S…" at bounding box center [508, 127] width 504 height 26
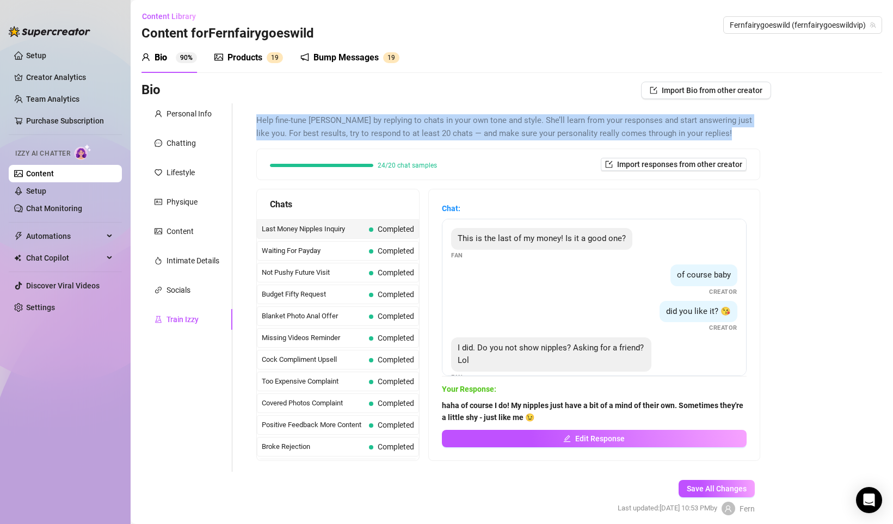
click at [474, 136] on span "Help fine-tune [PERSON_NAME] by replying to chats in your own tone and style. S…" at bounding box center [508, 127] width 504 height 26
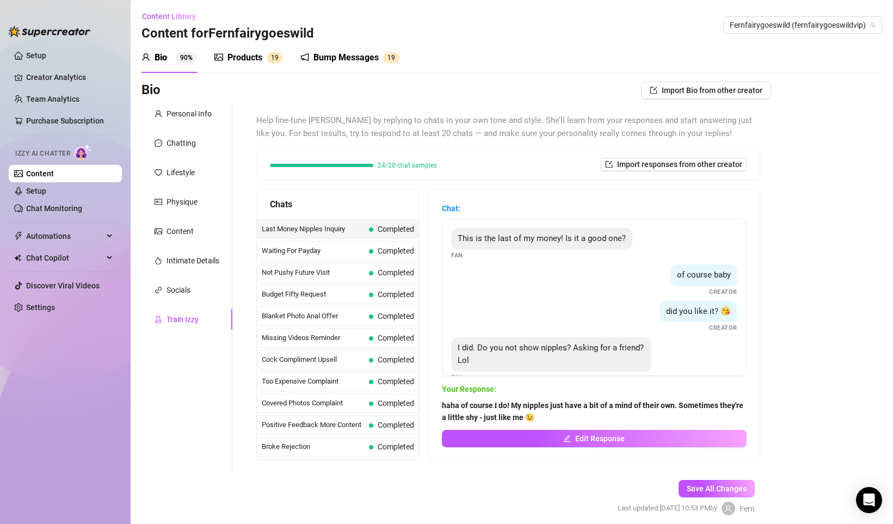
click at [518, 175] on div "24/20 chat samples Import responses from other creator" at bounding box center [508, 164] width 503 height 30
click at [574, 407] on strong "haha of course I do! My nipples just have a bit of a mind of their own. Sometim…" at bounding box center [592, 411] width 301 height 21
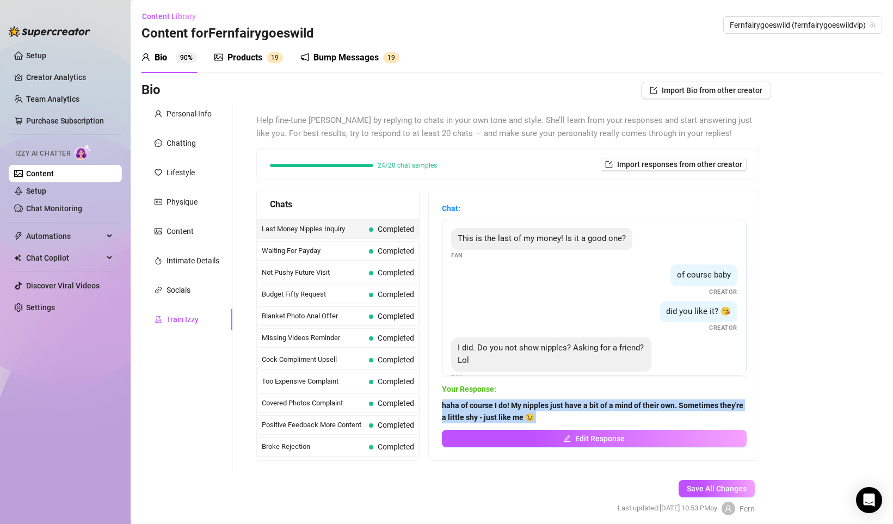
click at [574, 407] on strong "haha of course I do! My nipples just have a bit of a mind of their own. Sometim…" at bounding box center [592, 411] width 301 height 21
click at [576, 415] on span "haha of course I do! My nipples just have a bit of a mind of their own. Sometim…" at bounding box center [594, 411] width 305 height 24
drag, startPoint x: 511, startPoint y: 418, endPoint x: 581, endPoint y: 417, distance: 69.6
click at [581, 417] on span "haha of course I do! My nipples just have a bit of a mind of their own. Sometim…" at bounding box center [594, 411] width 305 height 24
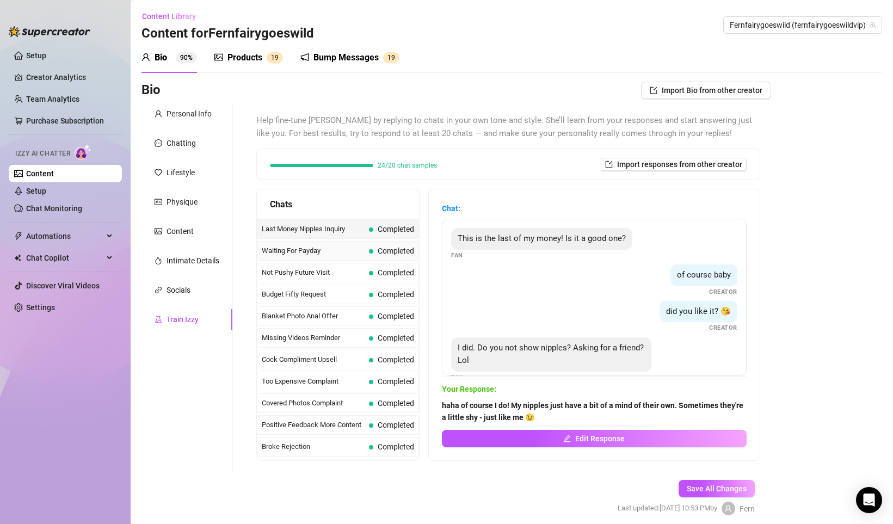
click at [339, 253] on span "Waiting For Payday" at bounding box center [313, 250] width 103 height 11
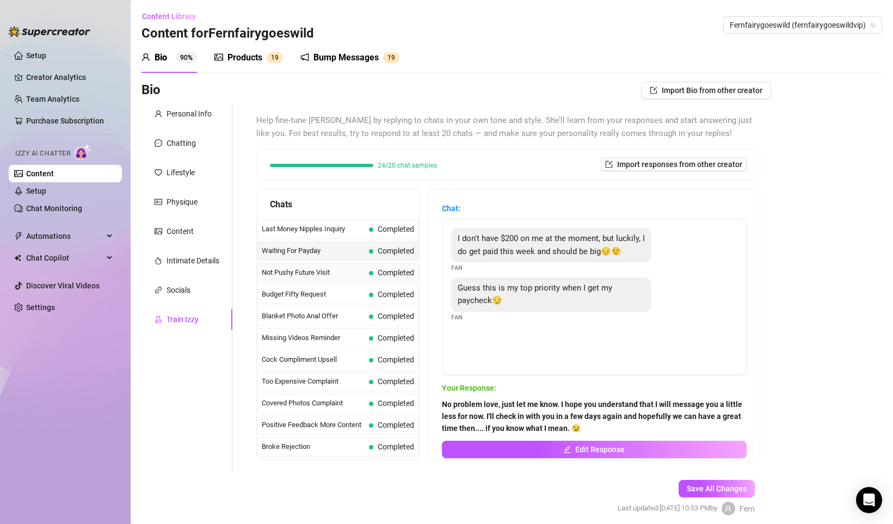
click at [339, 280] on div "Not Pushy Future Visit Completed" at bounding box center [338, 273] width 162 height 20
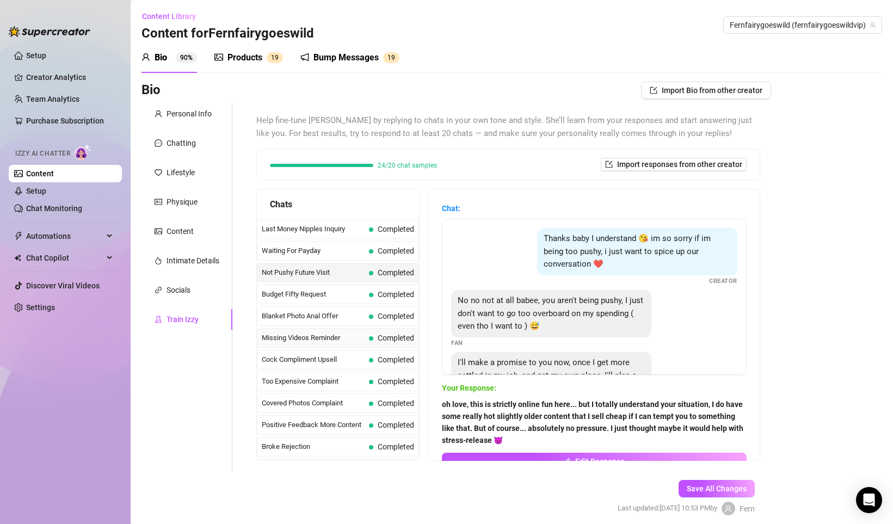
click at [336, 332] on span "Missing Videos Reminder" at bounding box center [313, 337] width 103 height 11
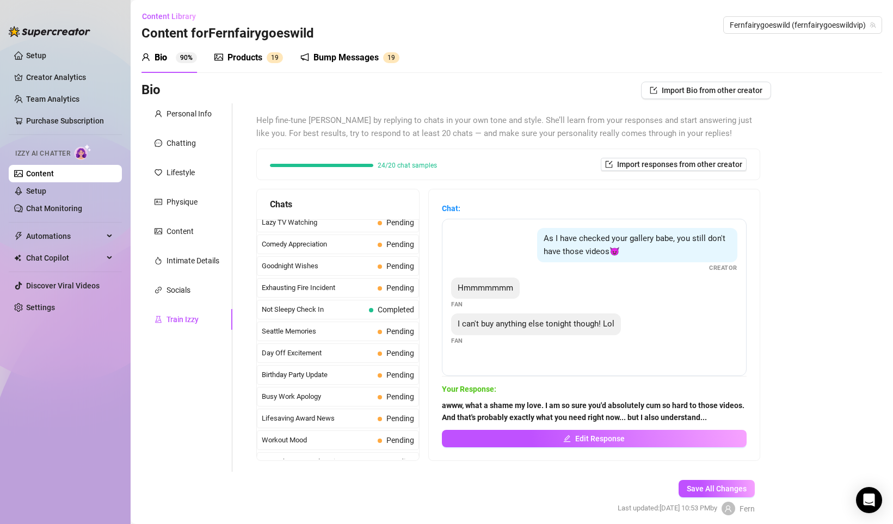
scroll to position [976, 0]
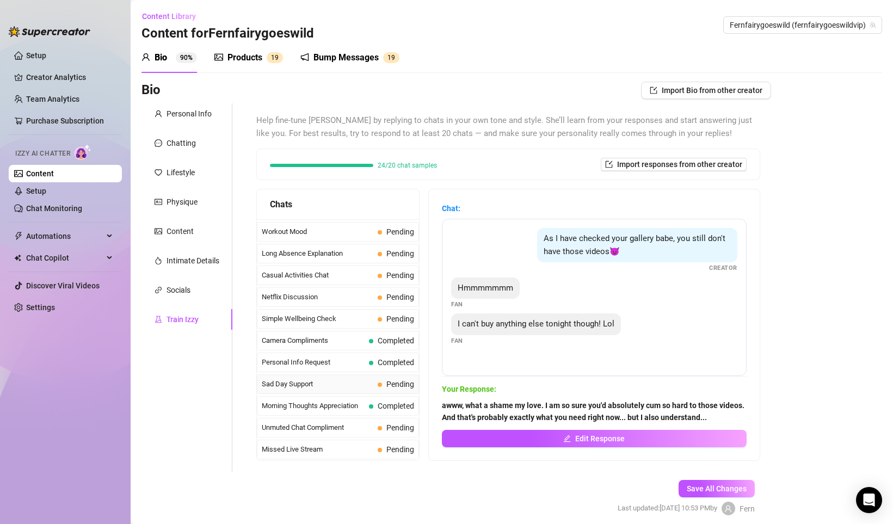
click at [306, 386] on span "Sad Day Support" at bounding box center [318, 384] width 112 height 11
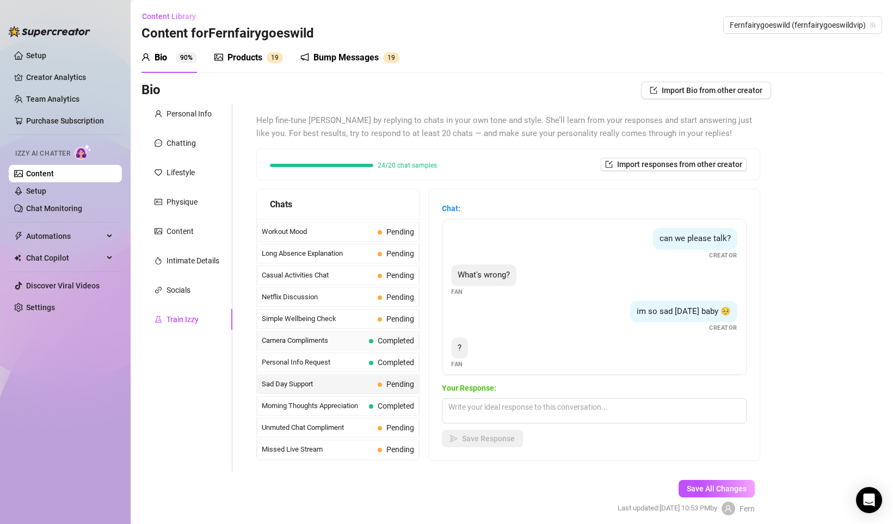
click at [350, 344] on span "Camera Compliments" at bounding box center [313, 340] width 103 height 11
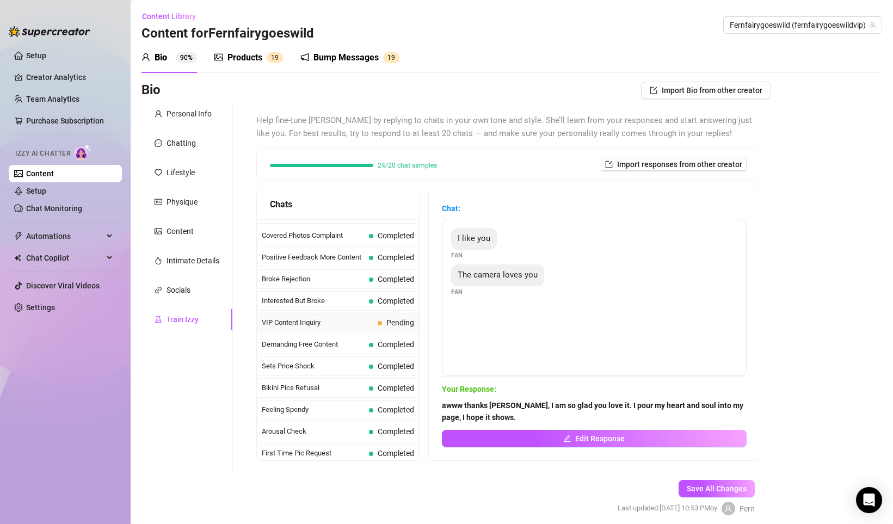
scroll to position [0, 0]
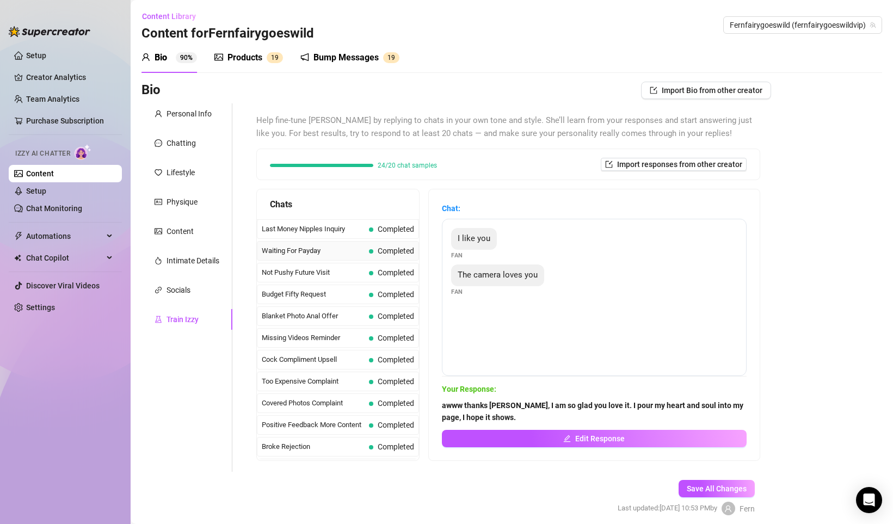
click at [357, 243] on div "Waiting For Payday Completed" at bounding box center [338, 251] width 162 height 20
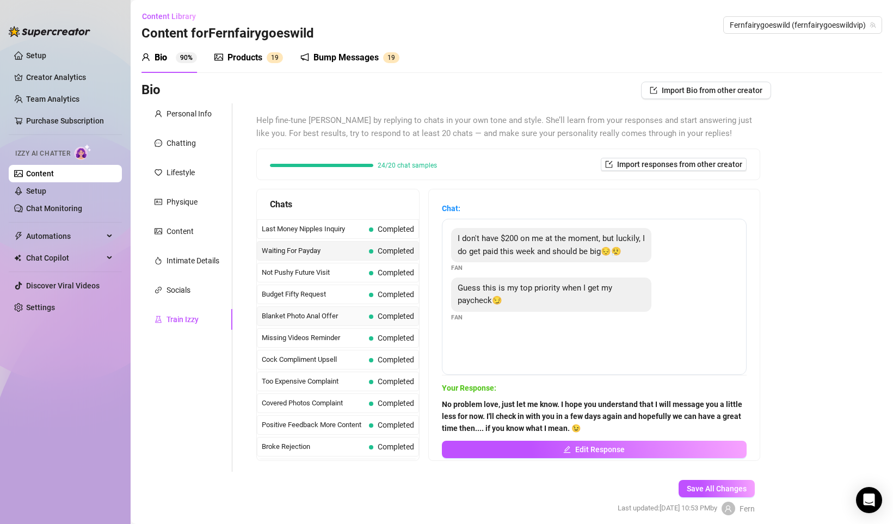
click at [353, 322] on div "Blanket Photo Anal Offer Completed" at bounding box center [338, 316] width 162 height 20
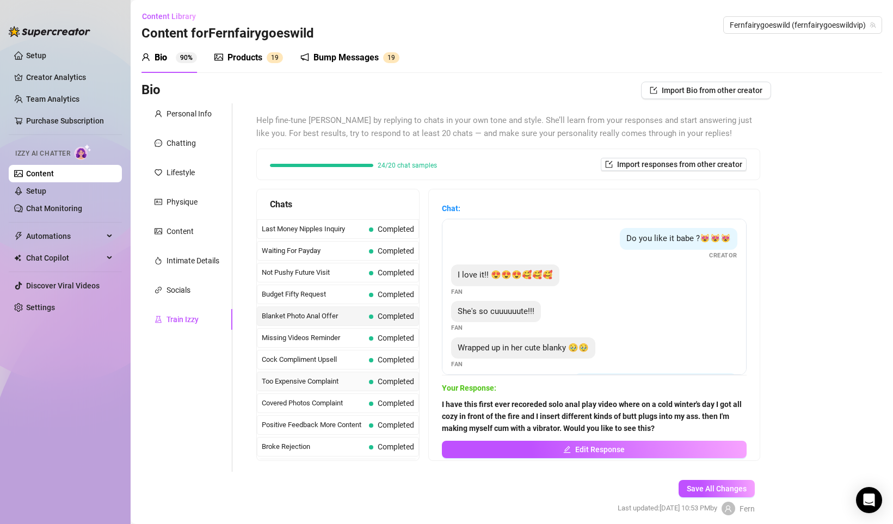
click at [337, 379] on span "Too Expensive Complaint" at bounding box center [313, 381] width 103 height 11
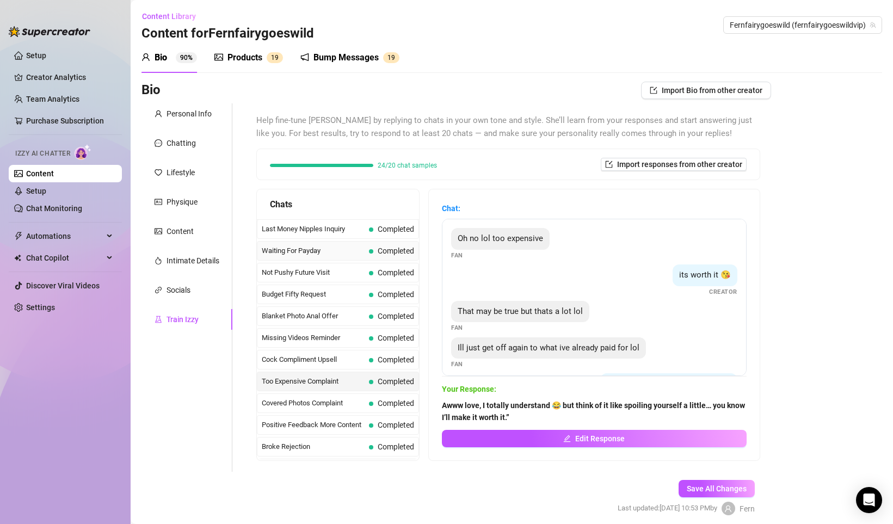
click at [374, 242] on div "Waiting For Payday Completed" at bounding box center [338, 251] width 162 height 20
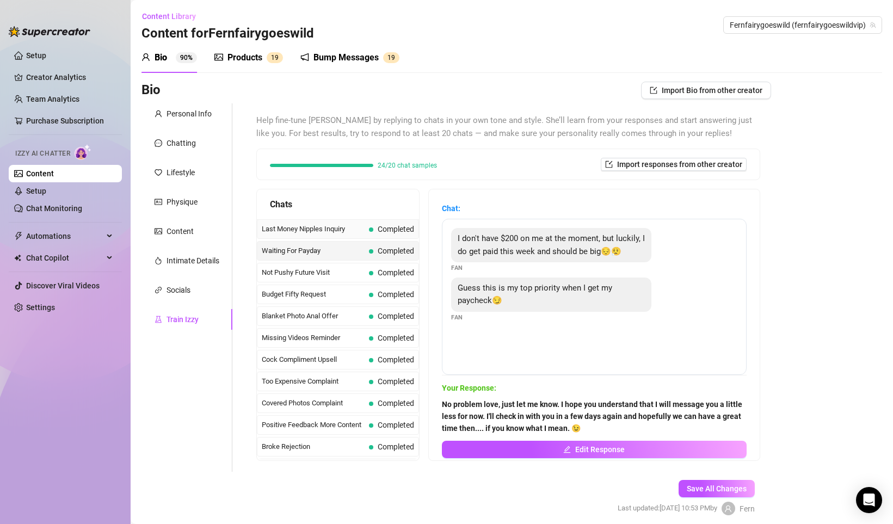
click at [365, 232] on div "Last Money Nipples Inquiry Completed" at bounding box center [338, 229] width 162 height 20
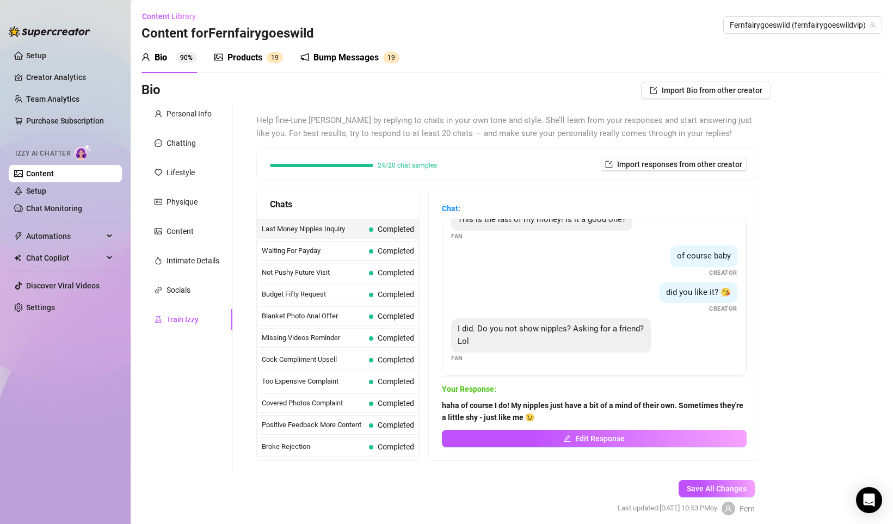
scroll to position [20, 0]
click at [694, 259] on span "of course baby" at bounding box center [704, 255] width 54 height 10
click at [681, 323] on div "I did. Do you not show nipples? Asking for a friend? Lol Fan" at bounding box center [594, 340] width 286 height 45
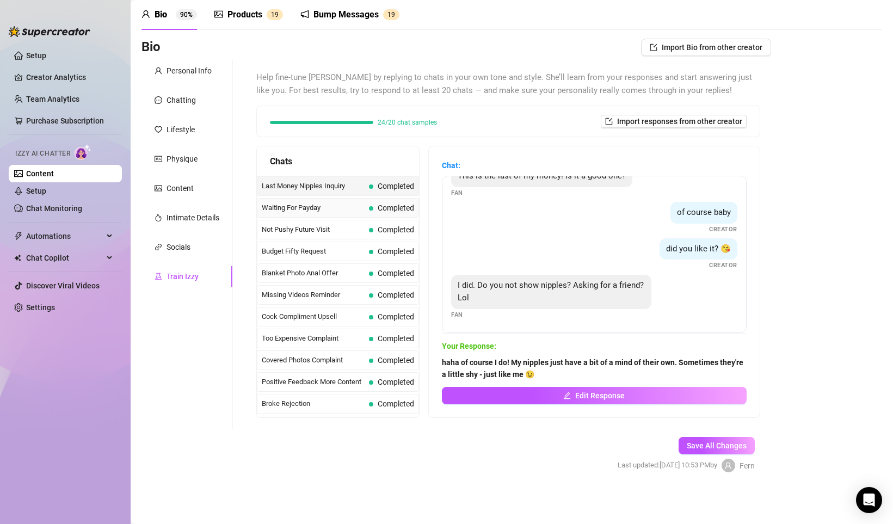
click at [375, 210] on span "Completed" at bounding box center [391, 208] width 45 height 12
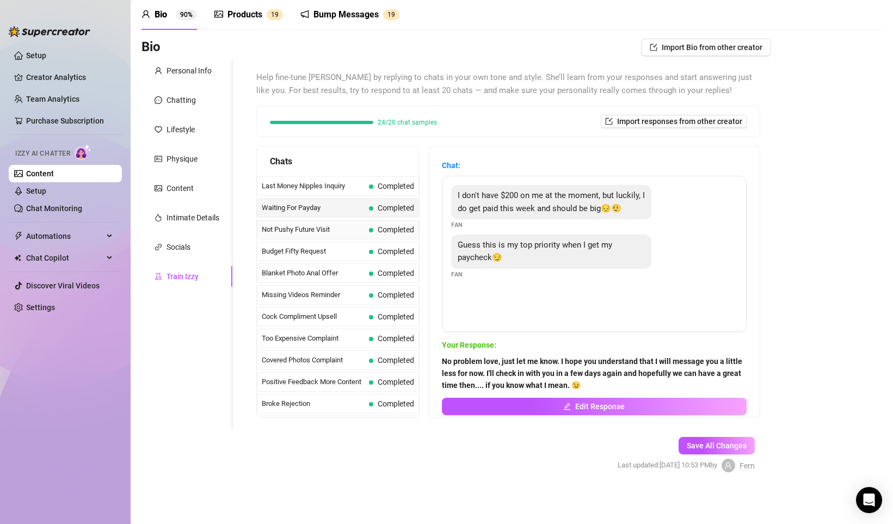
click at [367, 239] on div "Not Pushy Future Visit Completed" at bounding box center [338, 230] width 162 height 20
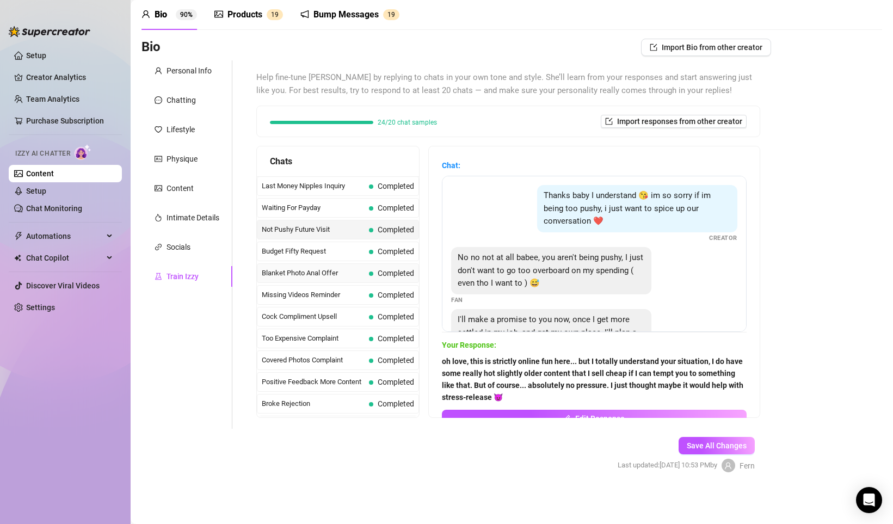
click at [366, 263] on div "Blanket Photo Anal Offer Completed" at bounding box center [338, 273] width 162 height 20
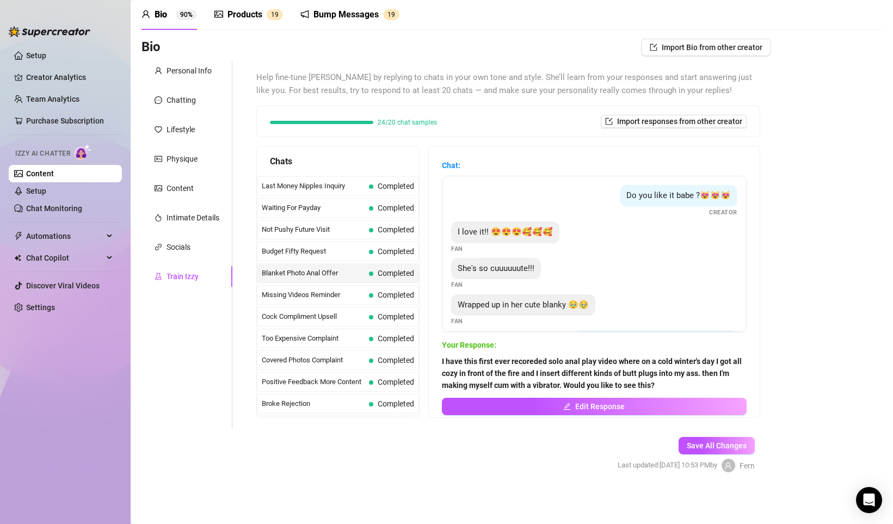
click at [363, 280] on div "Blanket Photo Anal Offer Completed" at bounding box center [338, 273] width 162 height 20
click at [366, 323] on div "Cock Compliment Upsell Completed" at bounding box center [338, 317] width 162 height 20
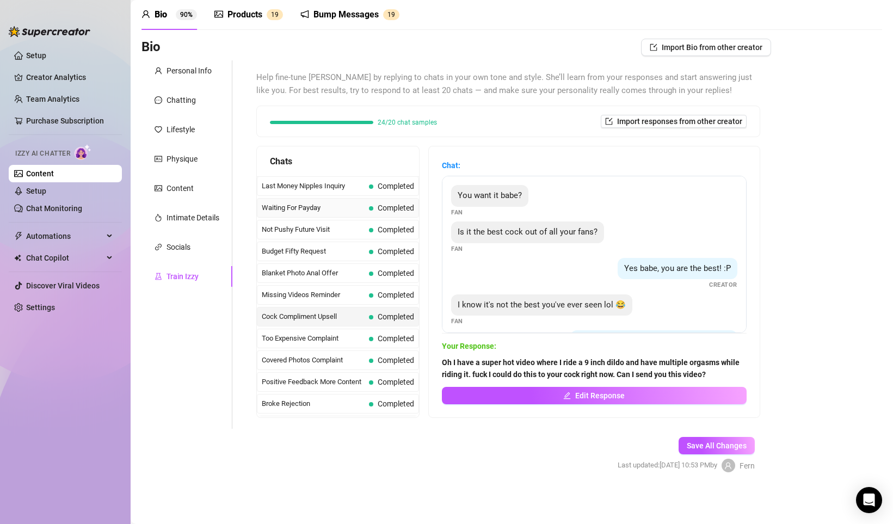
click at [378, 205] on span "Completed" at bounding box center [396, 207] width 36 height 9
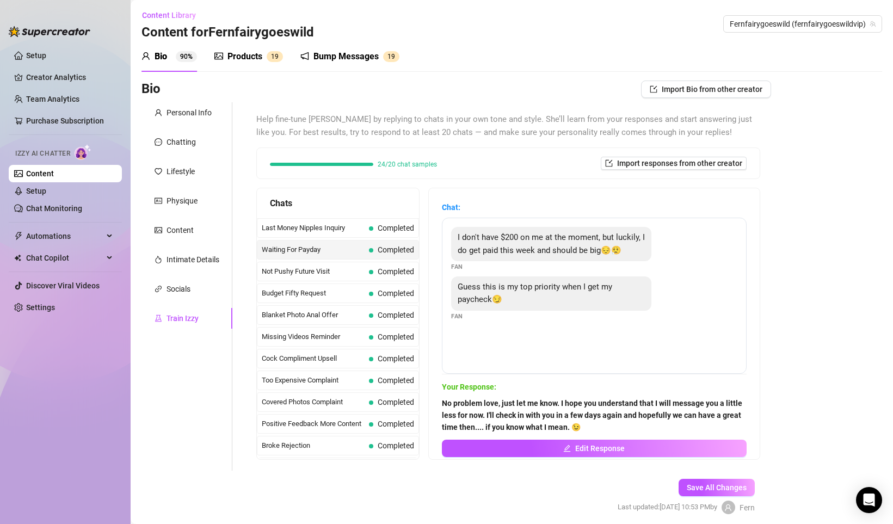
scroll to position [0, 0]
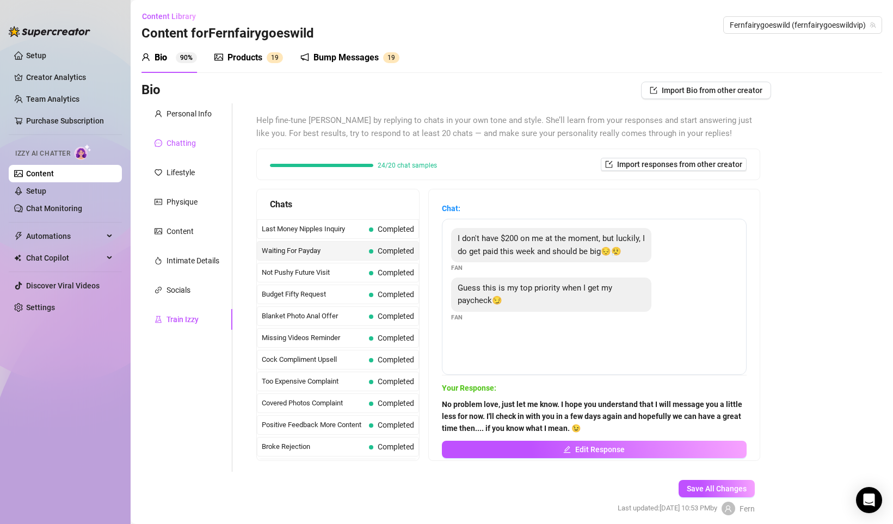
click at [191, 147] on div "Chatting" at bounding box center [180, 143] width 29 height 12
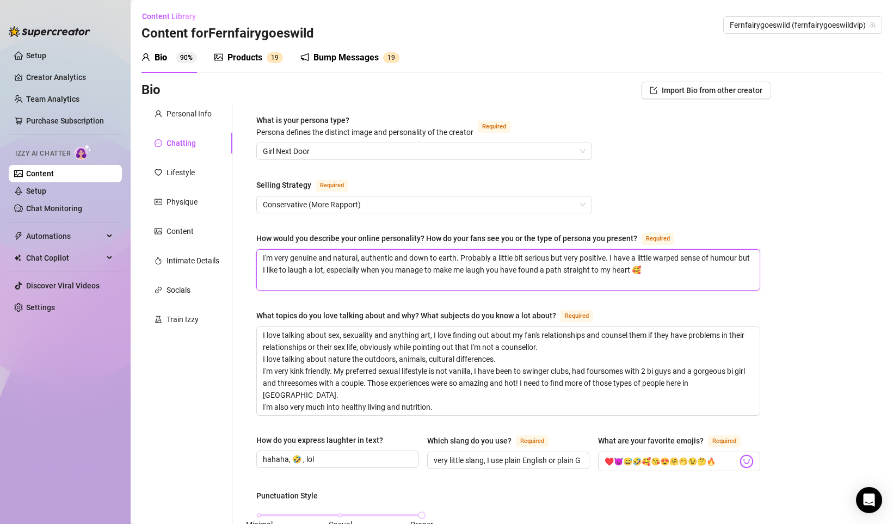
click at [301, 253] on textarea "I'm very genuine and natural, authentic and down to earth. Probably a little bi…" at bounding box center [508, 270] width 503 height 40
click at [300, 279] on textarea "I'm very genuine and natural, authentic and down to earth. Probably a little bi…" at bounding box center [508, 270] width 503 height 40
click at [181, 166] on div "Lifestyle" at bounding box center [180, 172] width 28 height 12
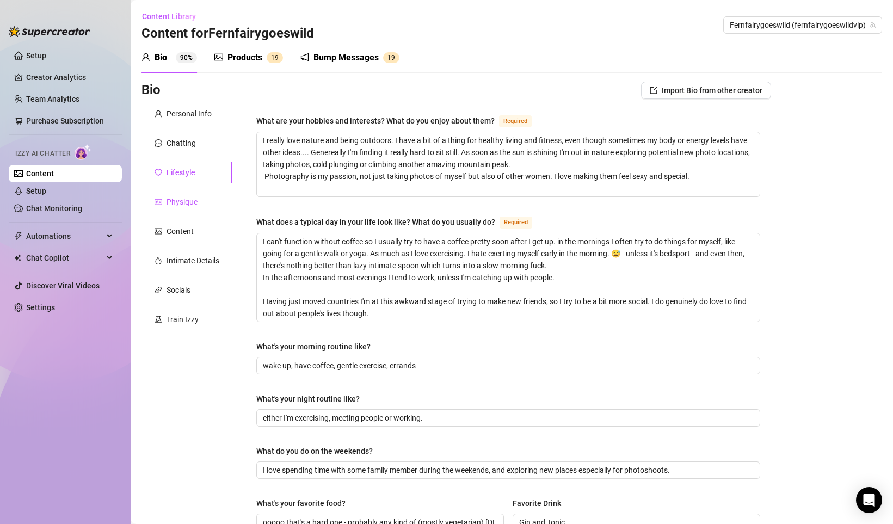
click at [181, 204] on div "Physique" at bounding box center [181, 202] width 31 height 12
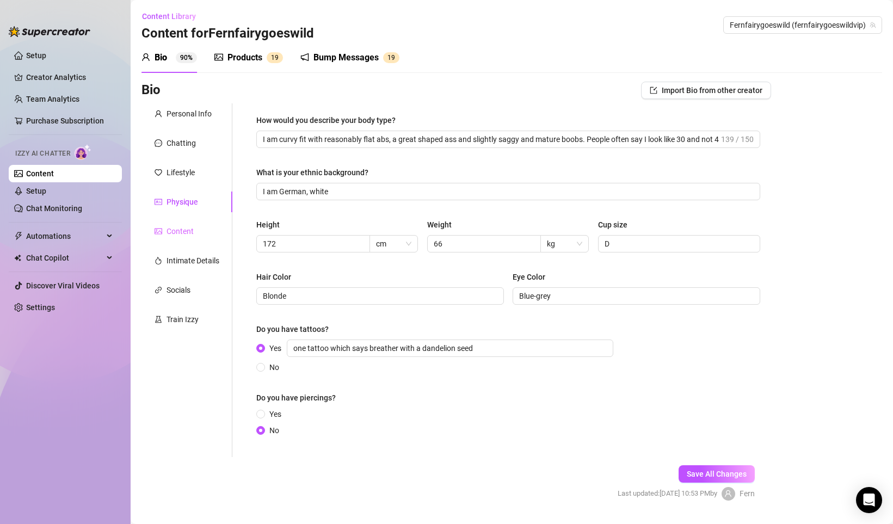
click at [187, 223] on div "Content" at bounding box center [186, 231] width 91 height 21
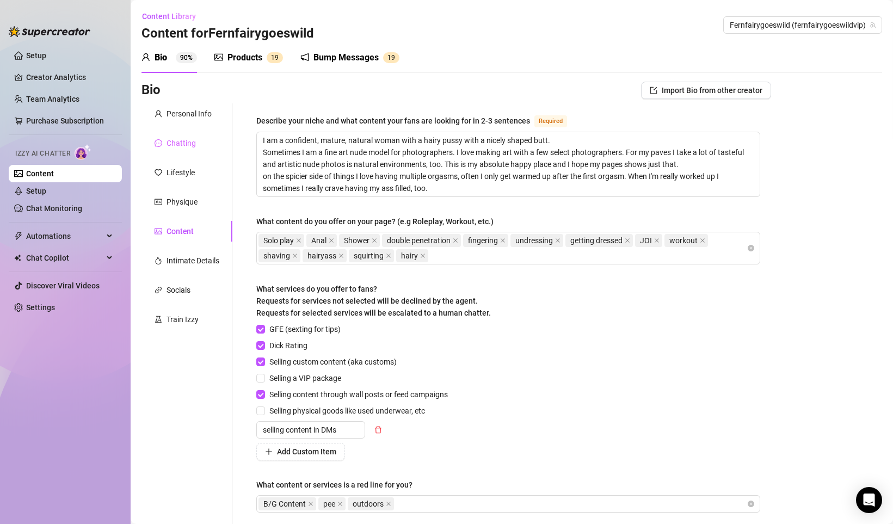
click at [189, 153] on div "Chatting" at bounding box center [186, 143] width 91 height 21
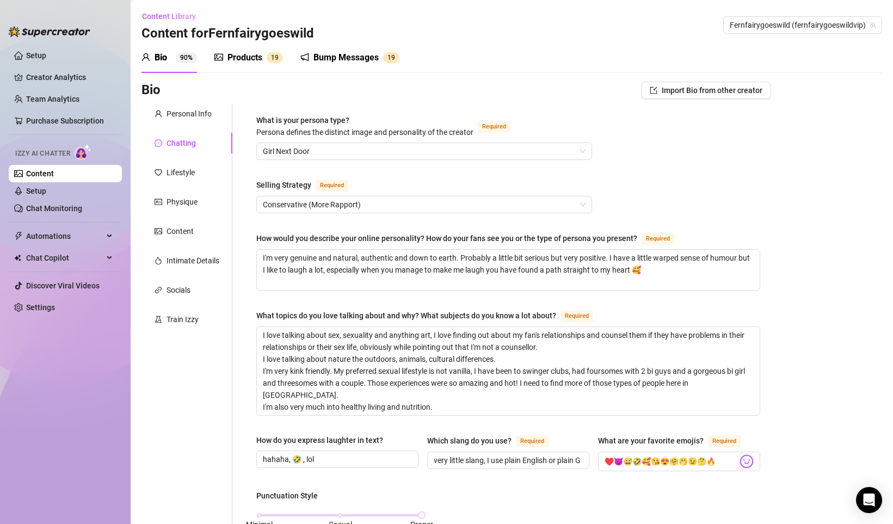
click at [297, 246] on div "How would you describe your online personality? How do your fans see you or the…" at bounding box center [508, 240] width 504 height 17
click at [301, 262] on textarea "I'm very genuine and natural, authentic and down to earth. Probably a little bi…" at bounding box center [508, 270] width 503 height 40
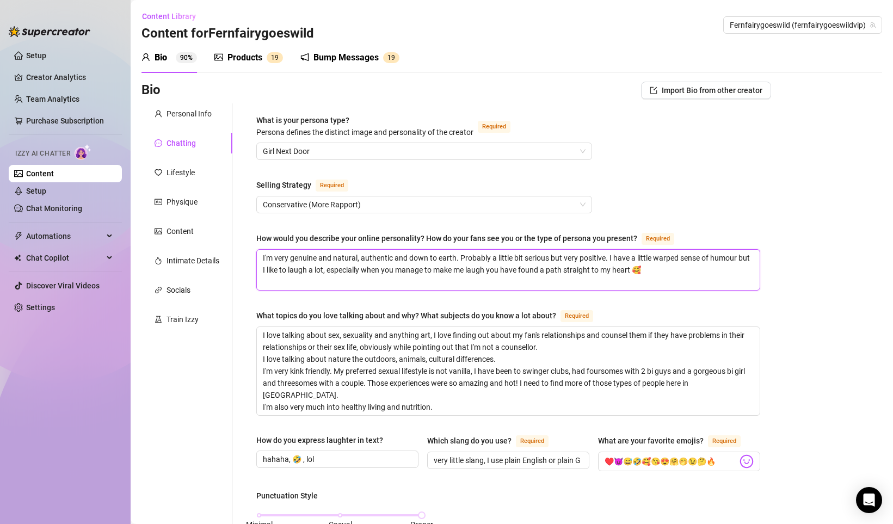
click at [319, 269] on textarea "I'm very genuine and natural, authentic and down to earth. Probably a little bi…" at bounding box center [508, 270] width 503 height 40
click at [189, 209] on div "Physique" at bounding box center [186, 201] width 91 height 21
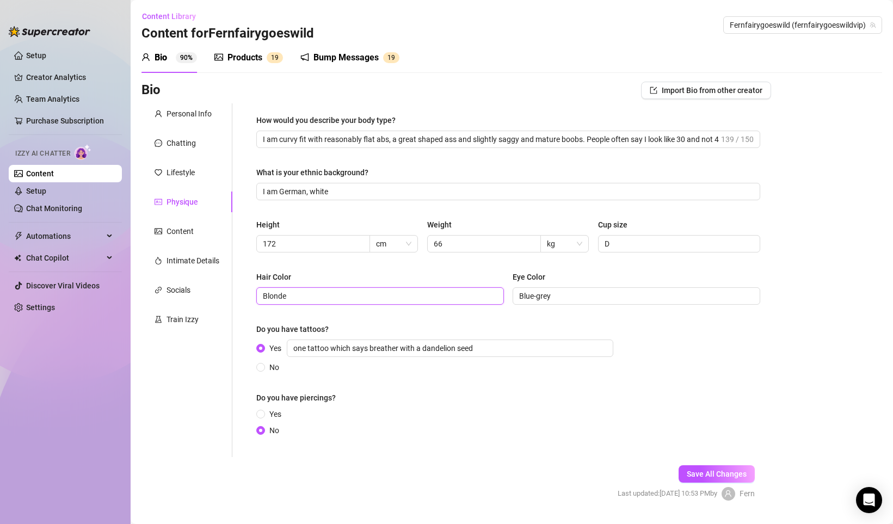
click at [288, 297] on input "Blonde" at bounding box center [379, 296] width 232 height 12
click at [197, 380] on div "Personal Info Chatting Lifestyle Physique Content Intimate Details Socials Trai…" at bounding box center [186, 280] width 91 height 354
click at [185, 321] on div "Train Izzy" at bounding box center [182, 319] width 32 height 12
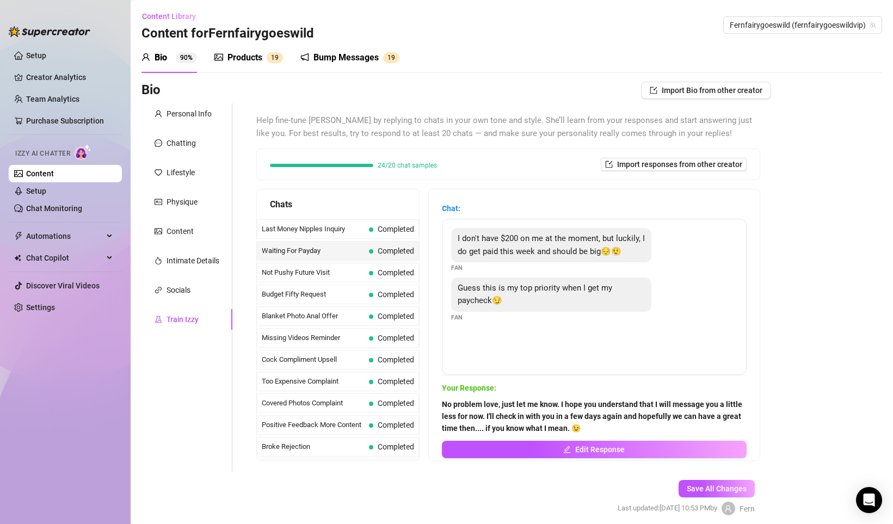
click at [494, 412] on strong "No problem love, just let me know. I hope you understand that I will message yo…" at bounding box center [592, 416] width 300 height 33
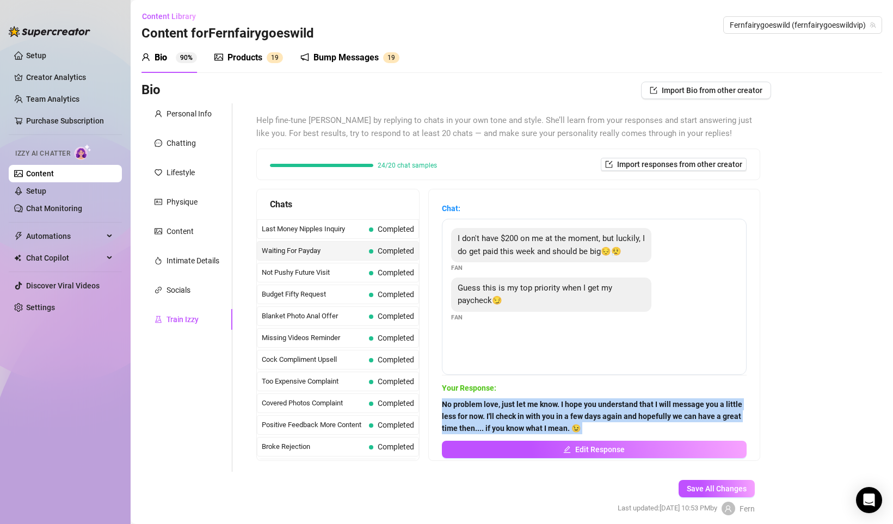
click at [494, 412] on strong "No problem love, just let me know. I hope you understand that I will message yo…" at bounding box center [592, 416] width 300 height 33
click at [553, 426] on strong "No problem love, just let me know. I hope you understand that I will message yo…" at bounding box center [592, 416] width 300 height 33
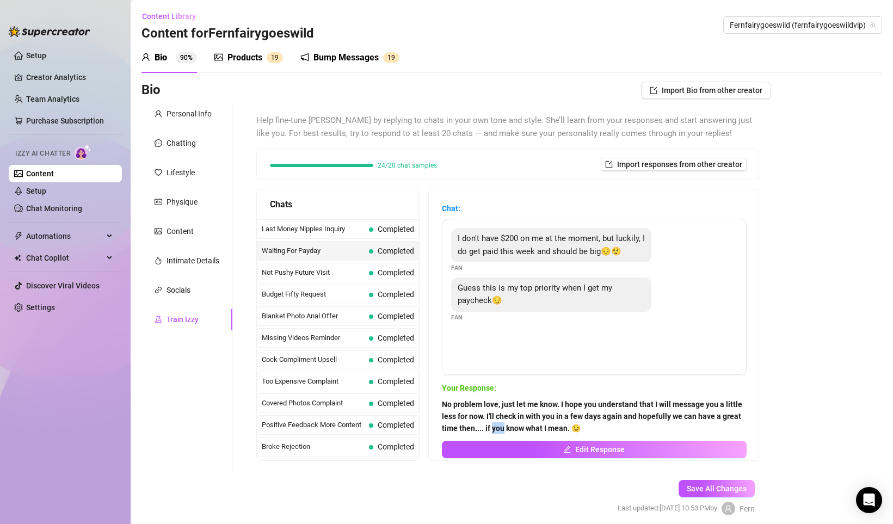
click at [553, 426] on strong "No problem love, just let me know. I hope you understand that I will message yo…" at bounding box center [592, 416] width 300 height 33
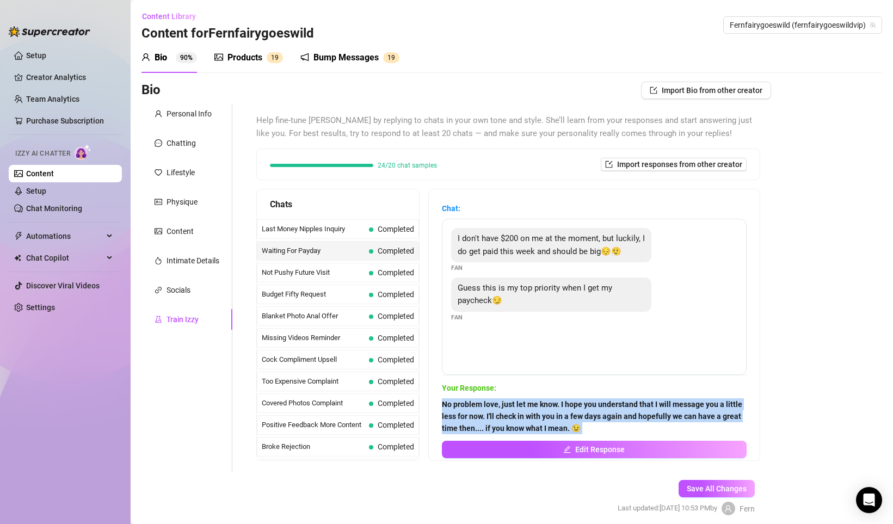
click at [553, 426] on strong "No problem love, just let me know. I hope you understand that I will message yo…" at bounding box center [592, 416] width 300 height 33
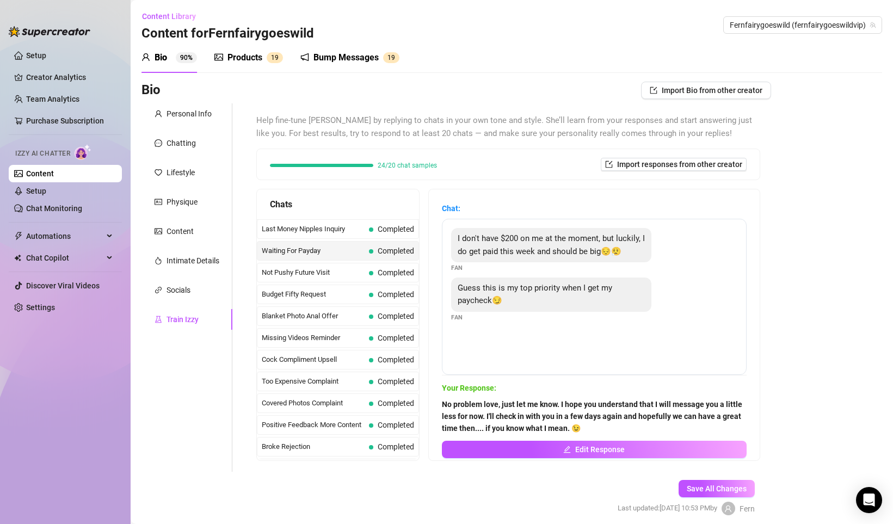
click at [178, 303] on div "Personal Info Chatting Lifestyle Physique Content Intimate Details Socials Trai…" at bounding box center [186, 287] width 91 height 368
click at [179, 300] on div "Socials" at bounding box center [186, 290] width 91 height 21
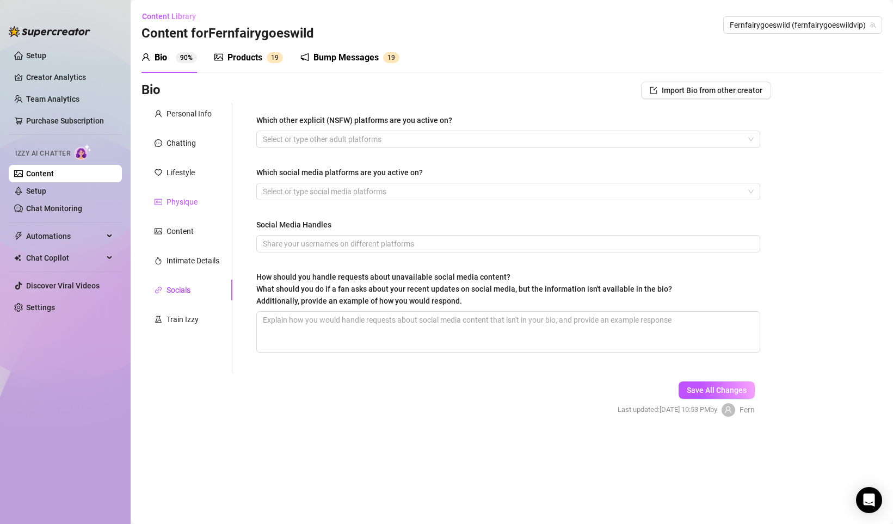
click at [184, 201] on div "Physique" at bounding box center [181, 202] width 31 height 12
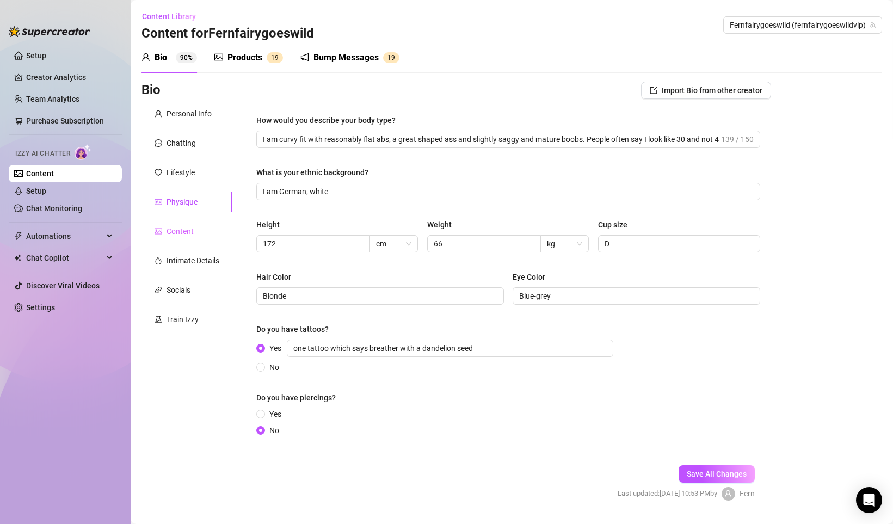
click at [196, 237] on div "Content" at bounding box center [186, 231] width 91 height 21
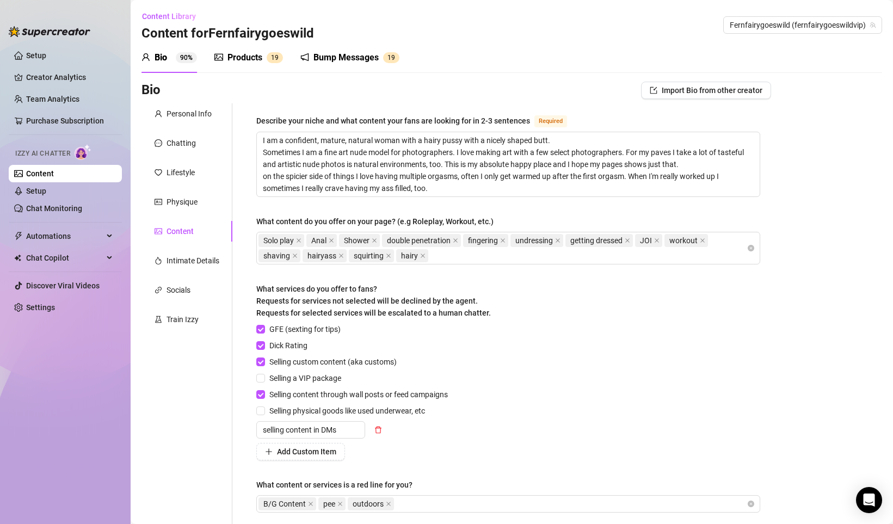
click at [188, 271] on div "Personal Info Chatting Lifestyle Physique Content Intimate Details Socials Trai…" at bounding box center [186, 318] width 91 height 430
click at [187, 260] on div "Intimate Details" at bounding box center [192, 261] width 53 height 12
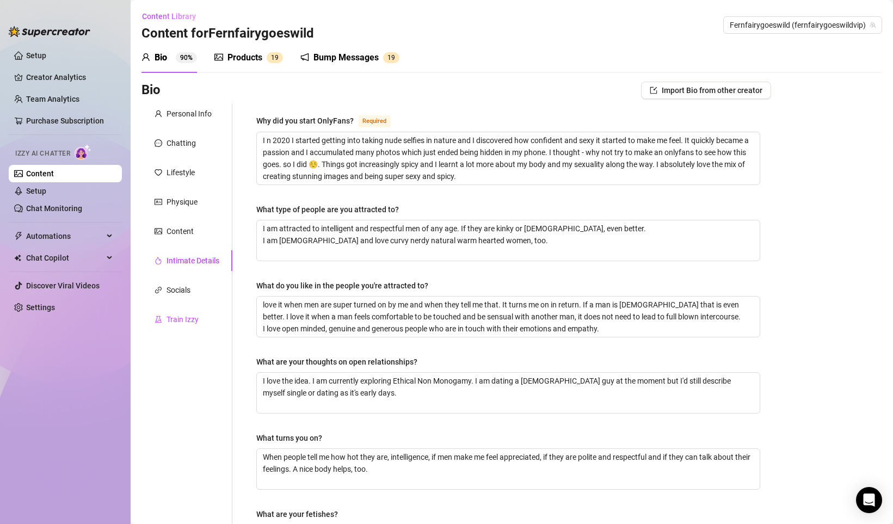
click at [187, 323] on div "Train Izzy" at bounding box center [182, 319] width 32 height 12
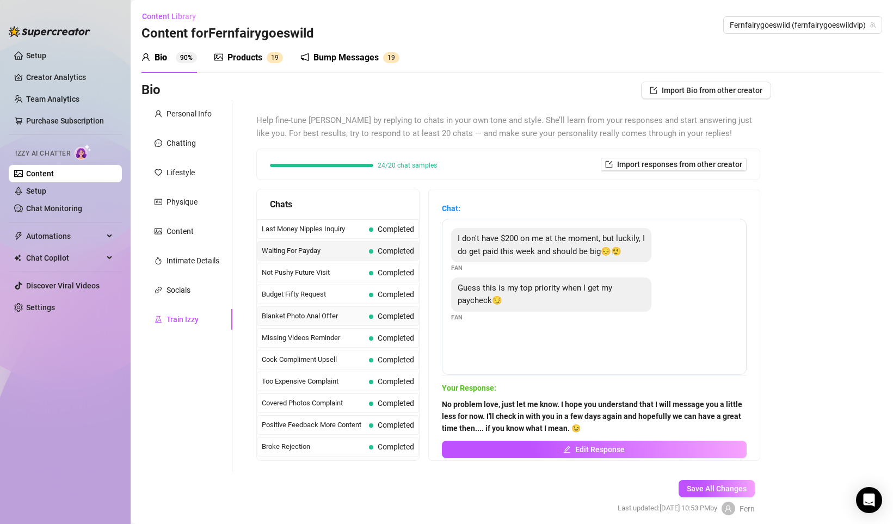
click at [375, 320] on span "Completed" at bounding box center [391, 316] width 45 height 12
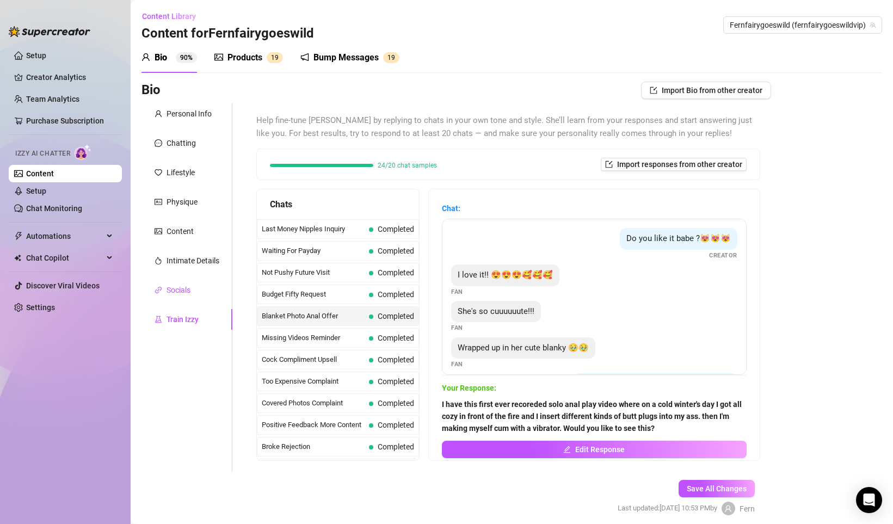
click at [189, 289] on div "Socials" at bounding box center [178, 290] width 24 height 12
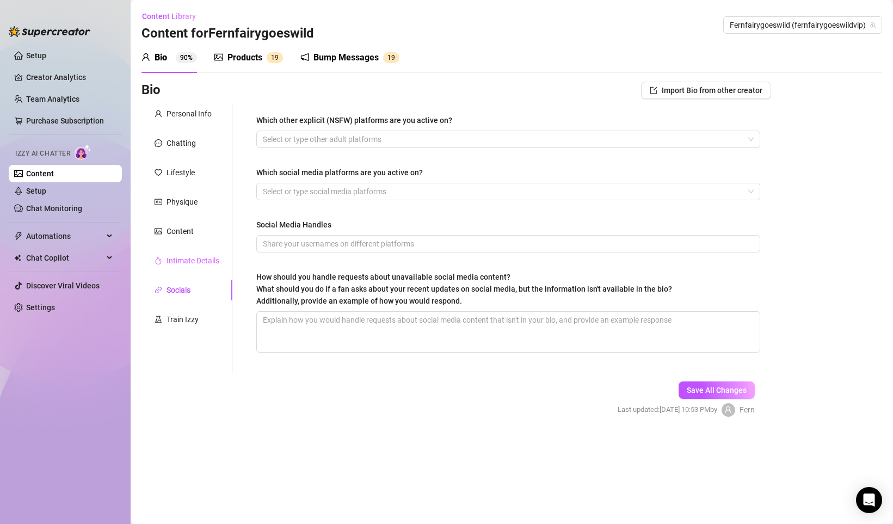
click at [193, 268] on div "Intimate Details" at bounding box center [186, 260] width 91 height 21
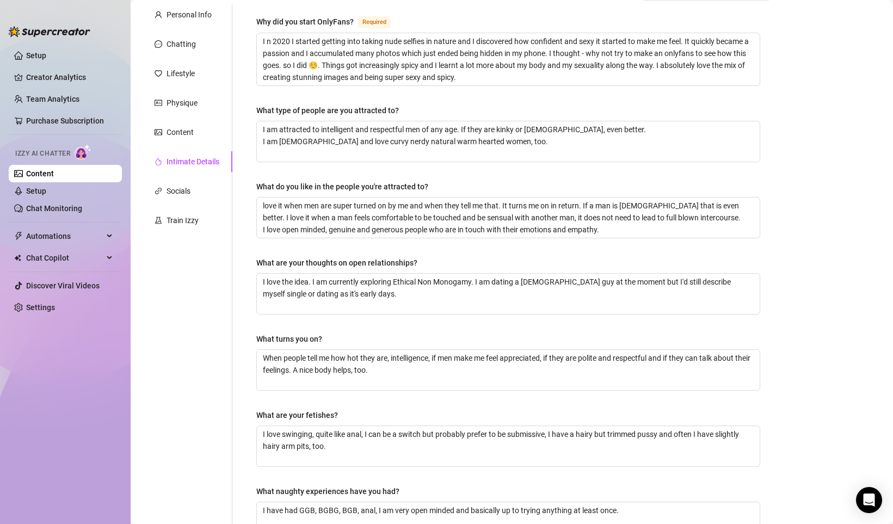
scroll to position [233, 0]
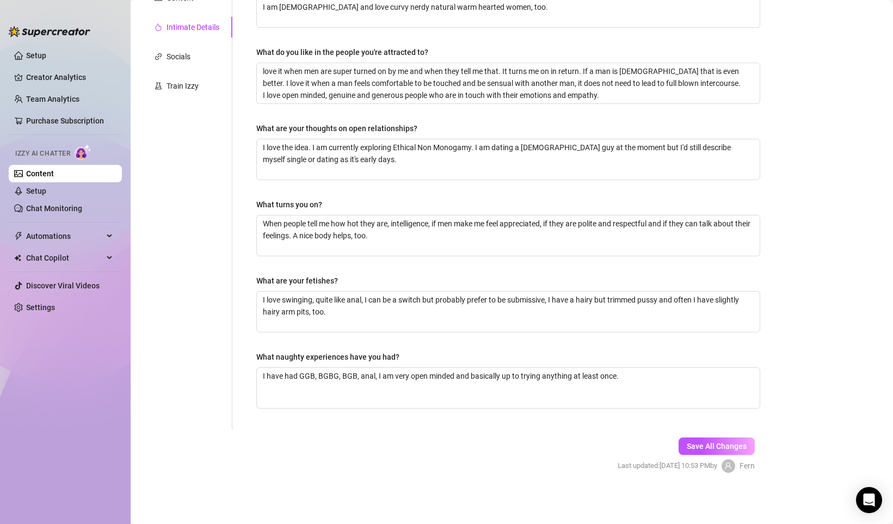
click at [440, 257] on div "Why did you start OnlyFans? Required I n 2020 I started getting into taking nud…" at bounding box center [508, 149] width 504 height 537
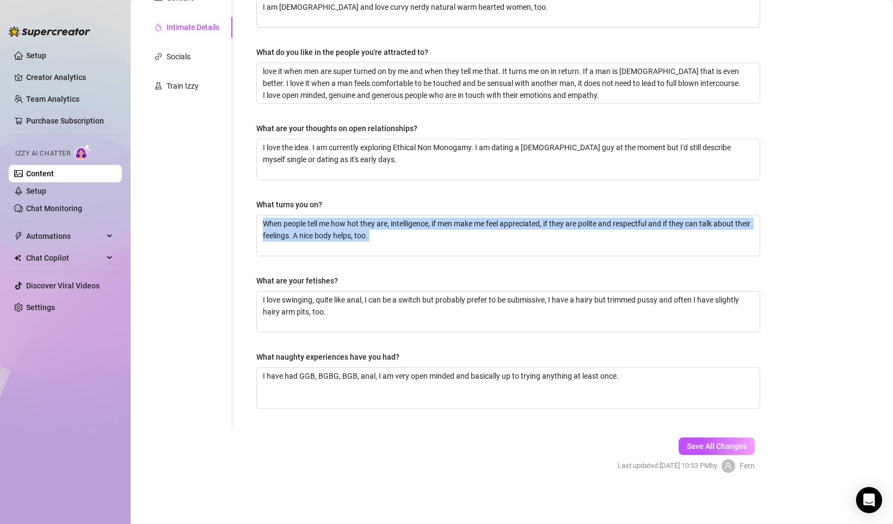
click at [440, 257] on div "Why did you start OnlyFans? Required I n 2020 I started getting into taking nud…" at bounding box center [508, 149] width 504 height 537
click at [441, 259] on div "Why did you start OnlyFans? Required I n 2020 I started getting into taking nud…" at bounding box center [508, 149] width 504 height 537
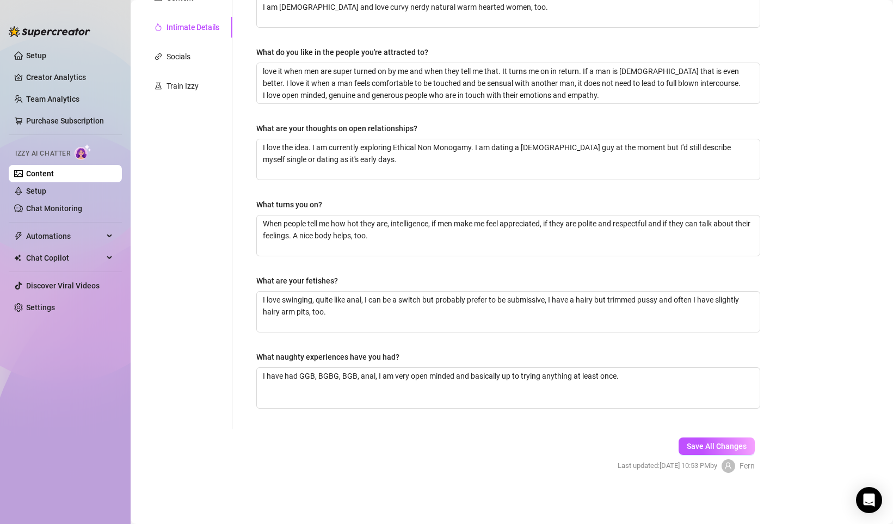
click at [441, 285] on div "What are your fetishes?" at bounding box center [508, 283] width 504 height 16
click at [190, 96] on div "Personal Info Chatting Lifestyle Physique Content Intimate Details Socials Trai…" at bounding box center [186, 149] width 91 height 559
click at [191, 94] on div "Train Izzy" at bounding box center [186, 86] width 91 height 21
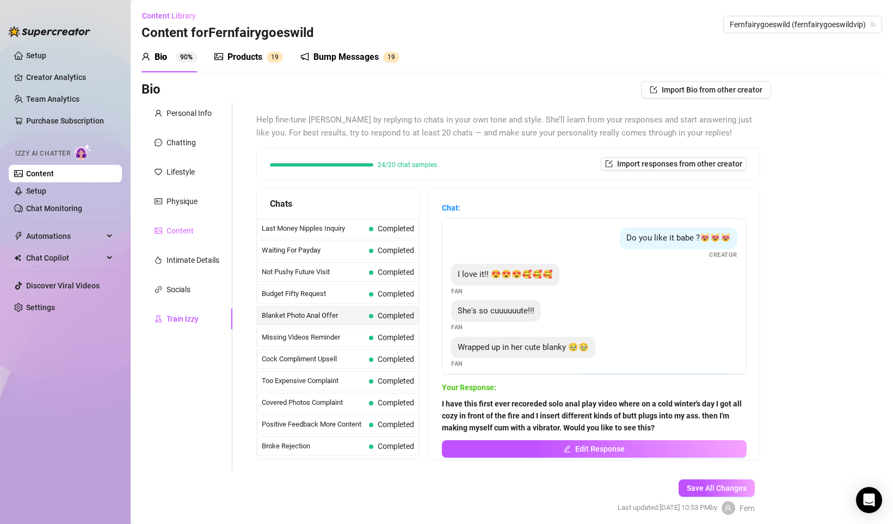
scroll to position [0, 0]
click at [199, 232] on div "Content" at bounding box center [186, 231] width 91 height 21
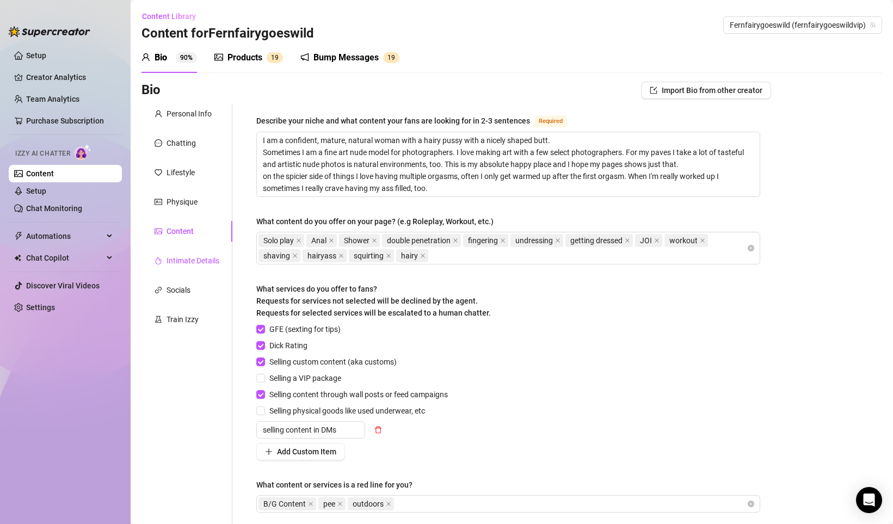
click at [195, 264] on div "Intimate Details" at bounding box center [192, 261] width 53 height 12
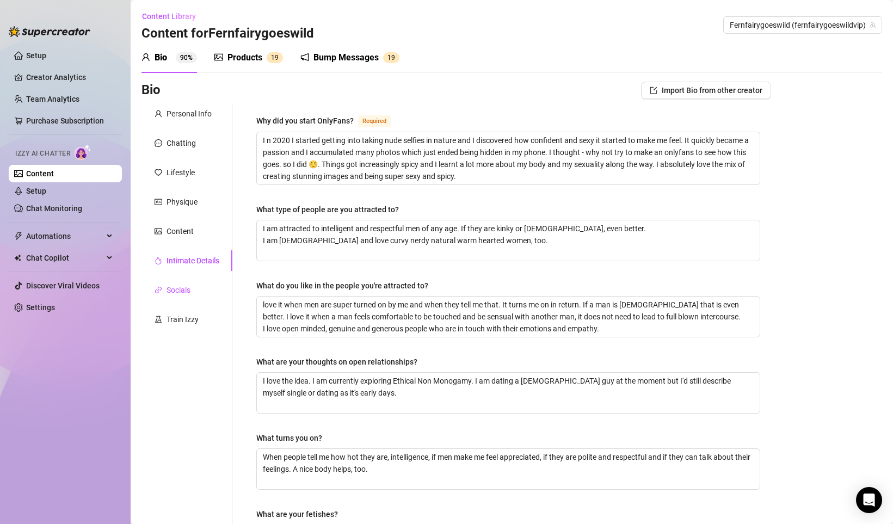
click at [190, 292] on div "Socials" at bounding box center [178, 290] width 24 height 12
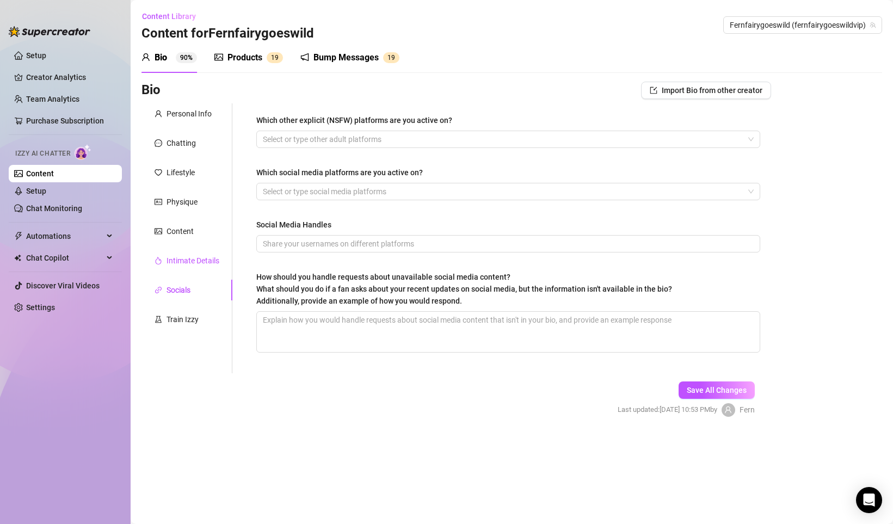
click at [188, 262] on div "Intimate Details" at bounding box center [192, 261] width 53 height 12
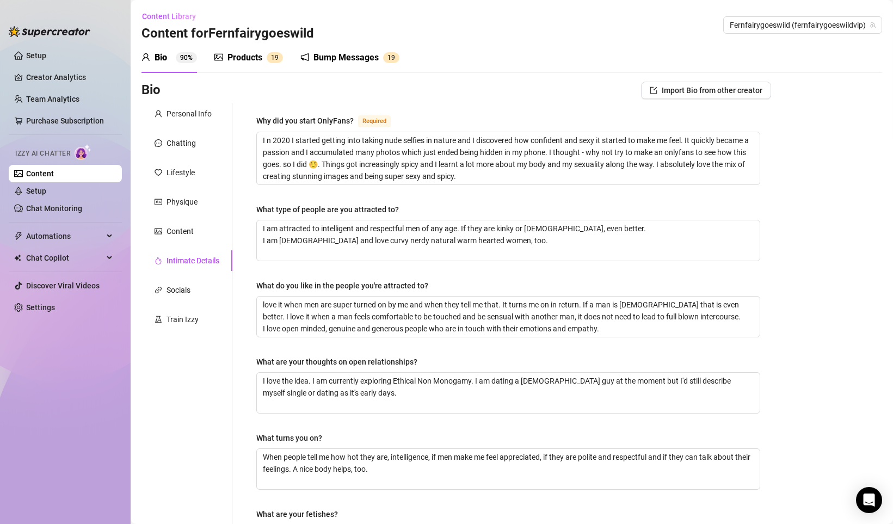
click at [183, 215] on div "Personal Info Chatting Lifestyle Physique Content Intimate Details Socials Trai…" at bounding box center [186, 382] width 91 height 559
click at [185, 243] on div "Personal Info Chatting Lifestyle Physique Content Intimate Details Socials Trai…" at bounding box center [186, 382] width 91 height 559
click at [185, 242] on div "Personal Info Chatting Lifestyle Physique Content Intimate Details Socials Trai…" at bounding box center [186, 382] width 91 height 559
click at [187, 268] on div "Intimate Details" at bounding box center [186, 260] width 91 height 21
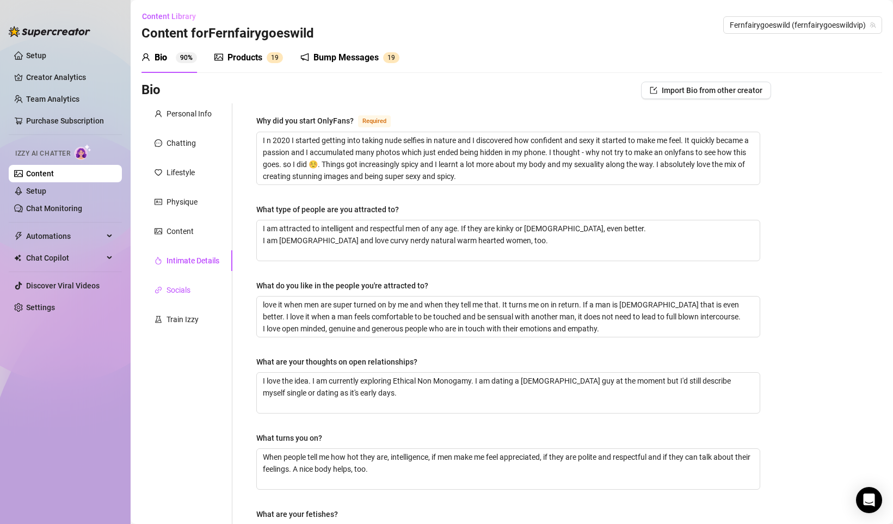
click at [186, 285] on div "Socials" at bounding box center [178, 290] width 24 height 12
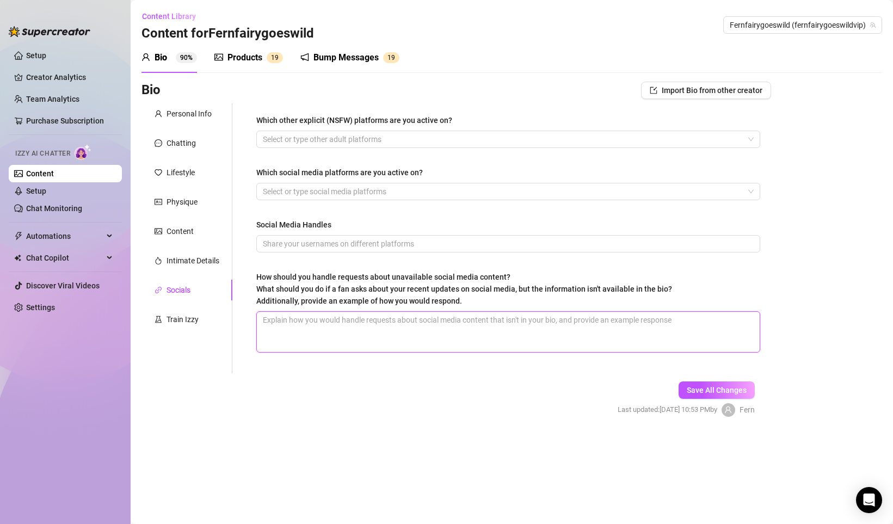
click at [342, 333] on textarea "How should you handle requests about unavailable social media content? What sho…" at bounding box center [508, 332] width 503 height 40
click at [153, 320] on div "Train Izzy" at bounding box center [186, 319] width 91 height 21
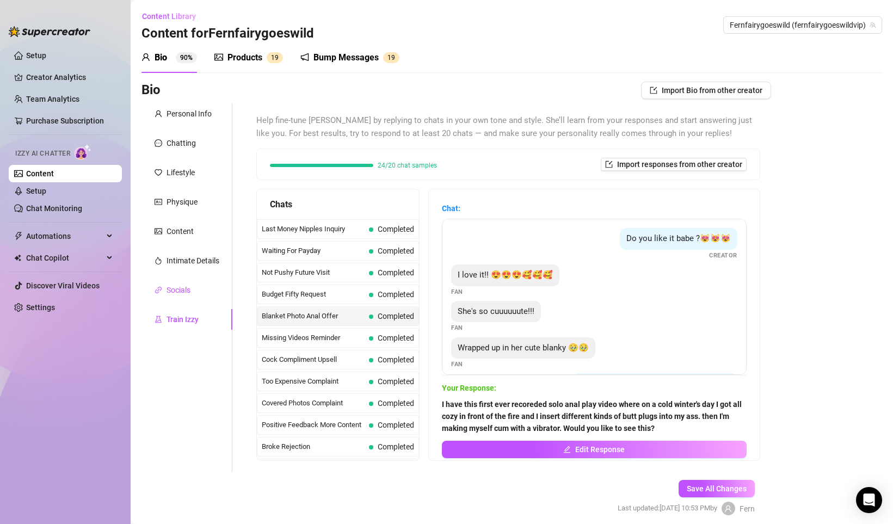
click at [182, 293] on div "Socials" at bounding box center [178, 290] width 24 height 12
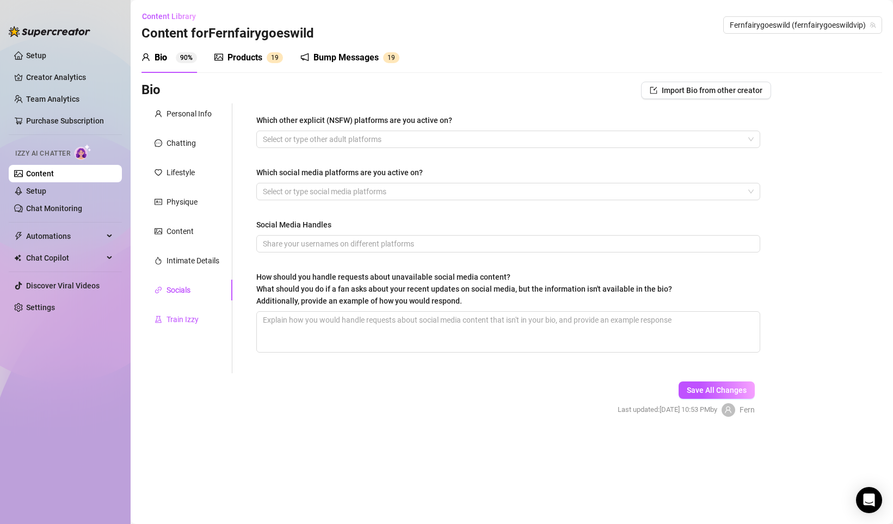
click at [190, 320] on div "Train Izzy" at bounding box center [182, 319] width 32 height 12
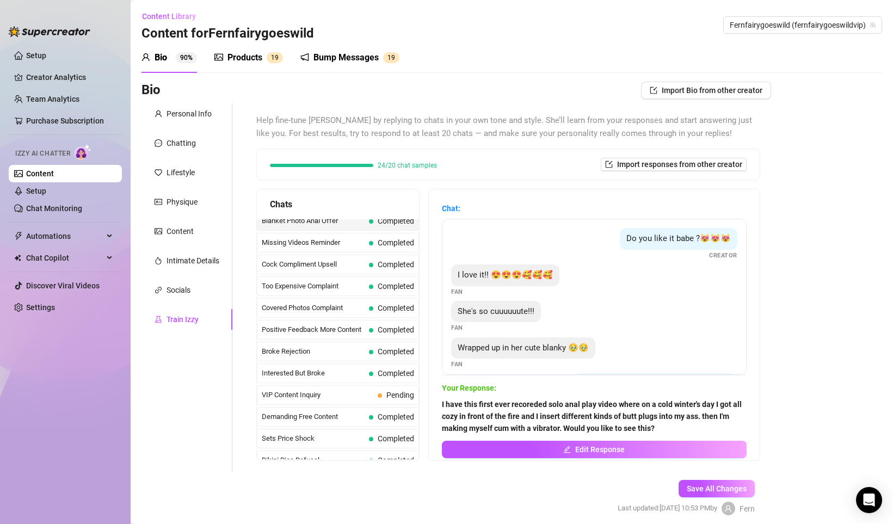
scroll to position [1, 0]
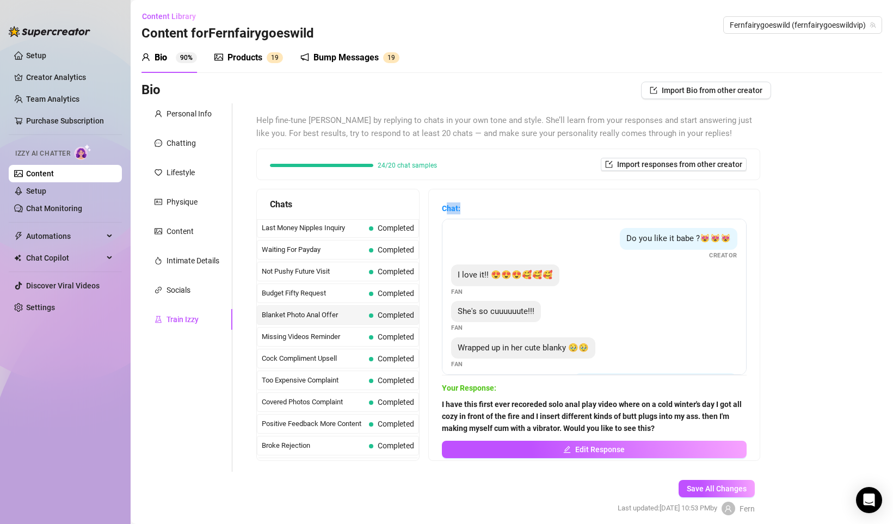
drag, startPoint x: 455, startPoint y: 207, endPoint x: 511, endPoint y: 207, distance: 56.0
click at [511, 207] on span "Chat:" at bounding box center [594, 208] width 305 height 12
click at [460, 208] on strong "Chat:" at bounding box center [451, 208] width 18 height 9
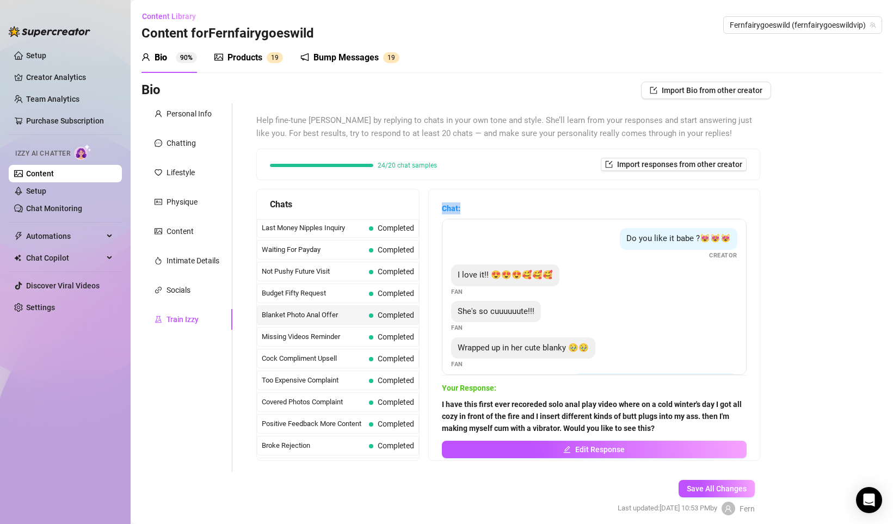
click at [460, 208] on strong "Chat:" at bounding box center [451, 208] width 18 height 9
click at [487, 203] on span "Chat:" at bounding box center [594, 208] width 305 height 12
click at [519, 207] on span "Chat:" at bounding box center [594, 208] width 305 height 12
click at [70, 213] on link "Chat Monitoring" at bounding box center [54, 208] width 56 height 9
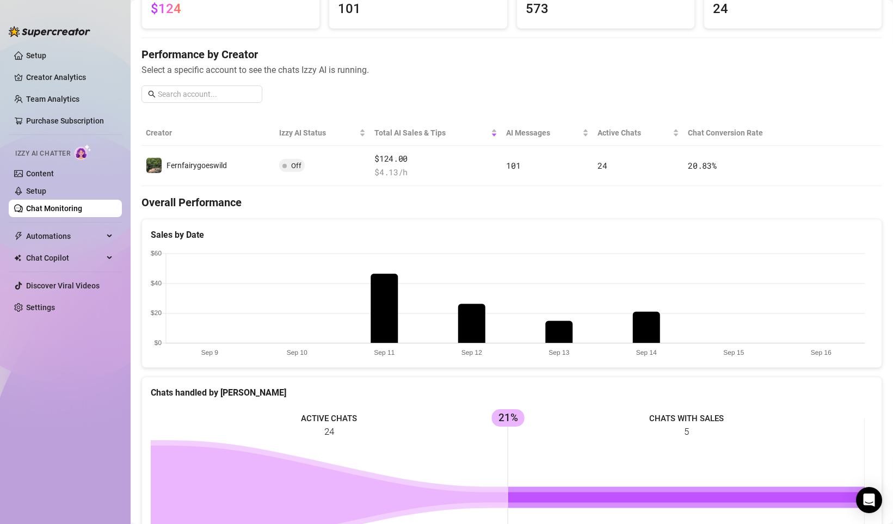
scroll to position [251, 0]
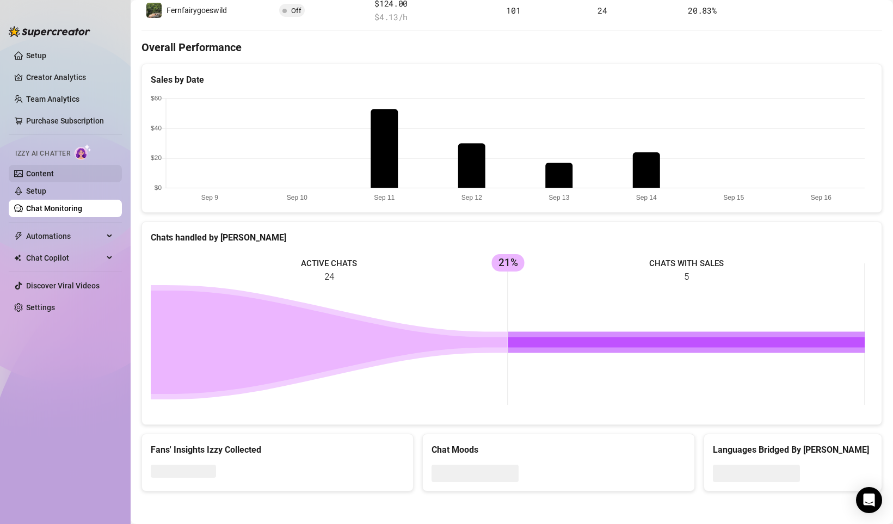
click at [54, 173] on link "Content" at bounding box center [40, 173] width 28 height 9
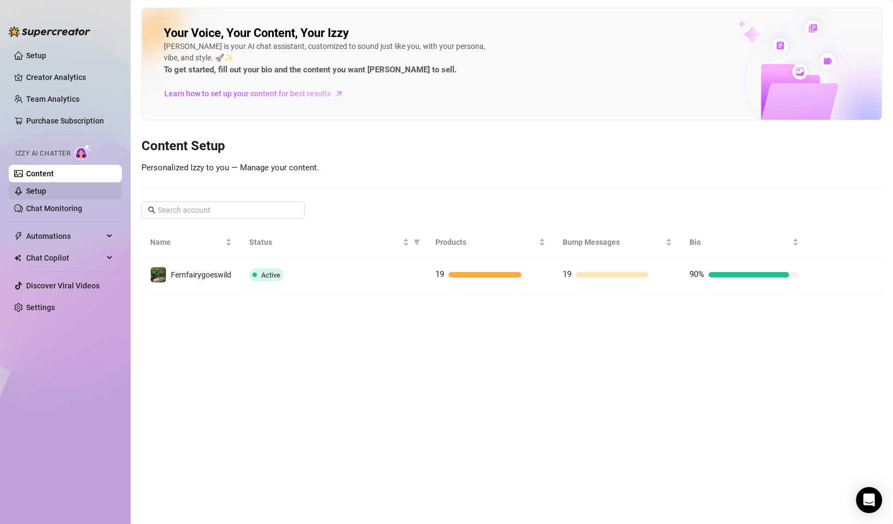
click at [46, 195] on link "Setup" at bounding box center [36, 191] width 20 height 9
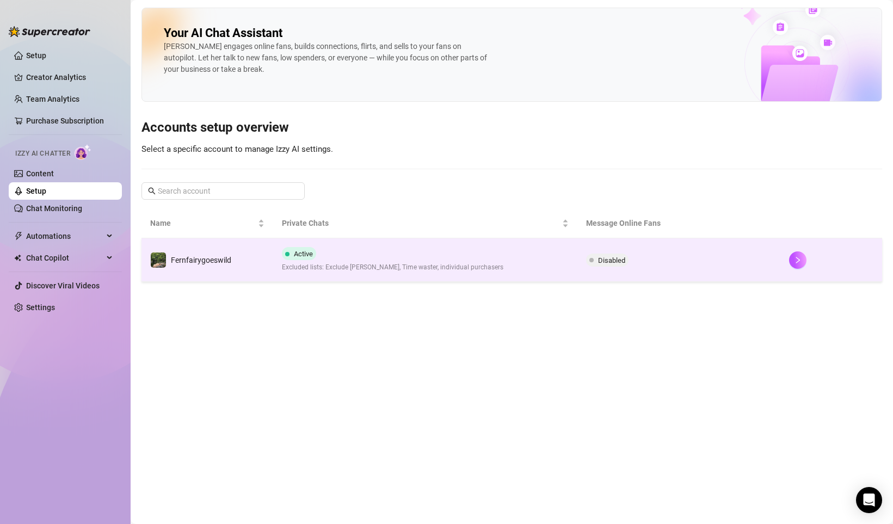
click at [257, 259] on td "Fernfairygoeswild" at bounding box center [207, 260] width 132 height 44
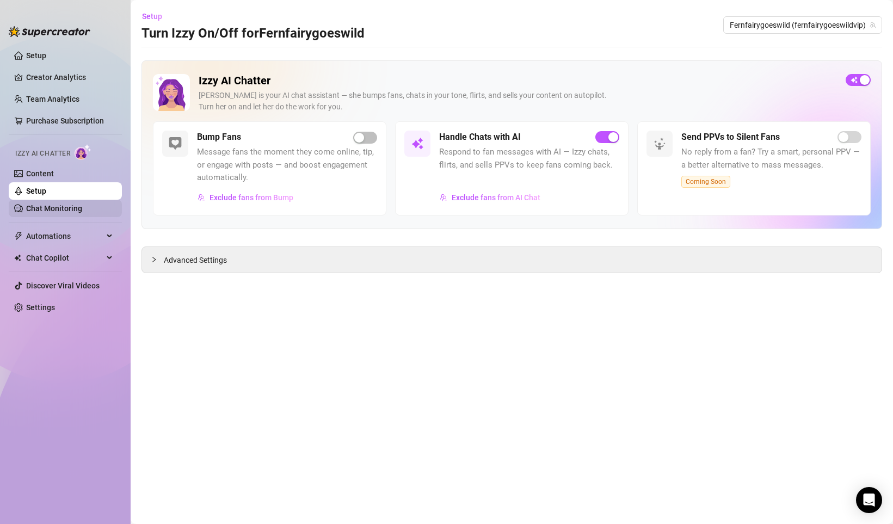
click at [69, 206] on link "Chat Monitoring" at bounding box center [54, 208] width 56 height 9
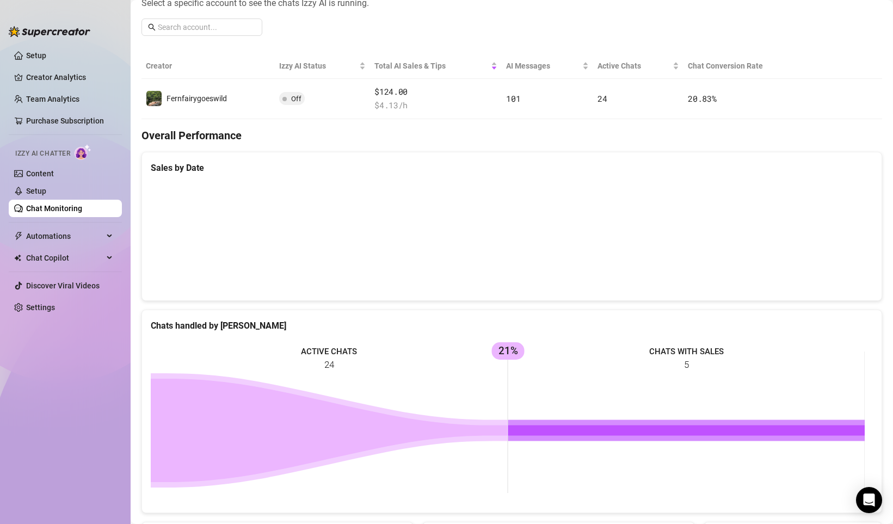
scroll to position [47, 0]
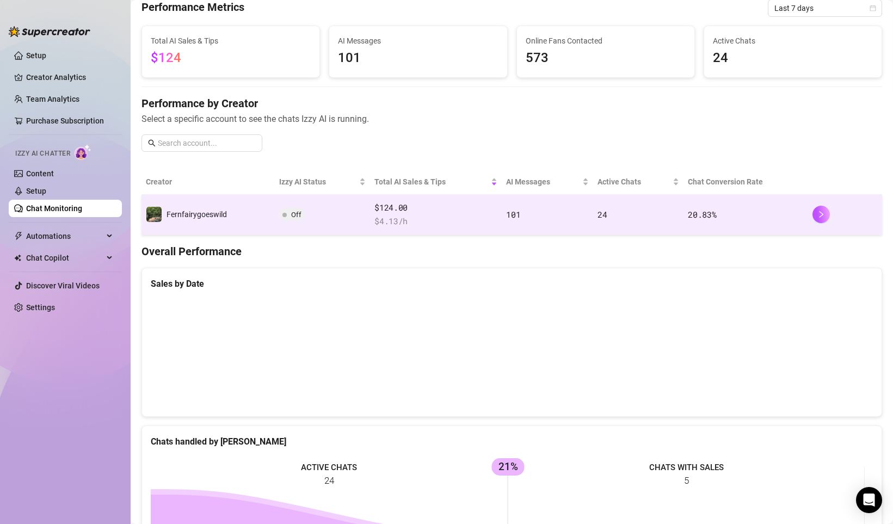
click at [335, 217] on td "Off" at bounding box center [322, 215] width 95 height 40
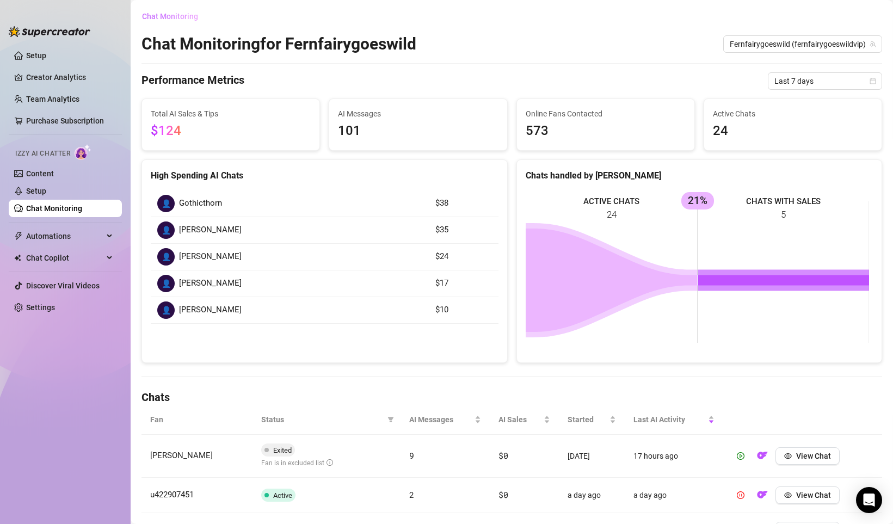
click at [178, 17] on span "Chat Monitoring" at bounding box center [170, 16] width 56 height 9
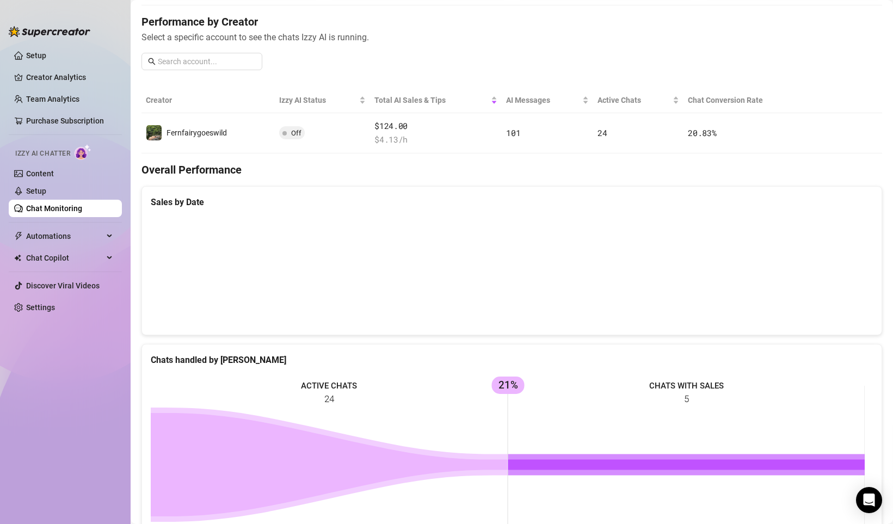
scroll to position [251, 0]
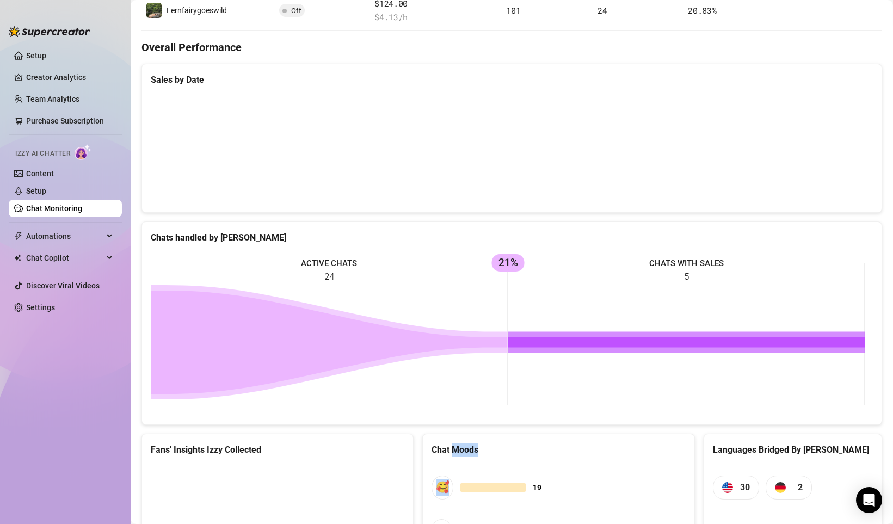
click at [570, 498] on span "🥰 19" at bounding box center [557, 486] width 253 height 23
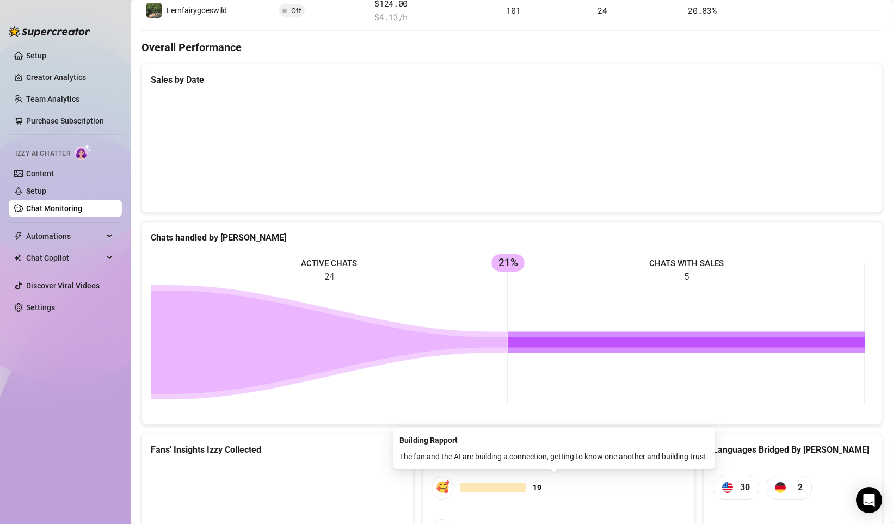
click at [435, 441] on div "Building Rapport" at bounding box center [553, 440] width 309 height 12
click at [406, 440] on div "Building Rapport" at bounding box center [553, 440] width 309 height 12
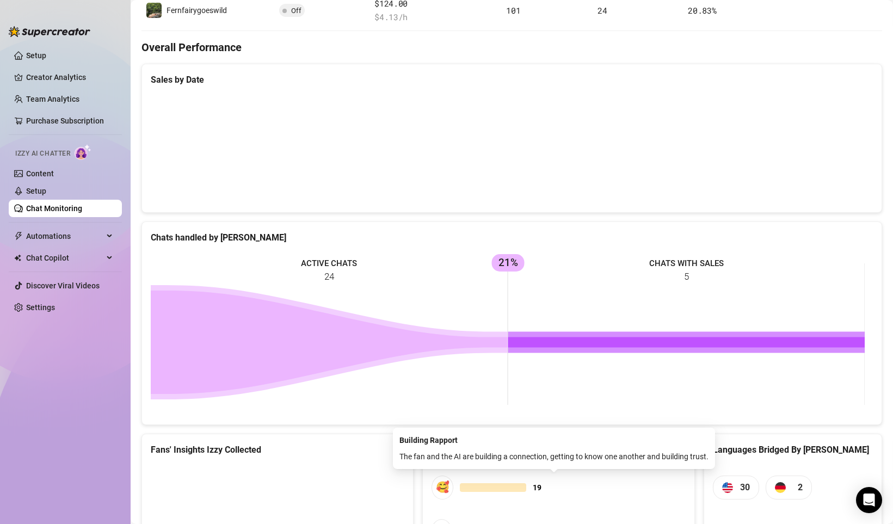
click at [445, 446] on div "Building Rapport" at bounding box center [553, 440] width 309 height 12
click at [525, 490] on span "🥰 19" at bounding box center [557, 486] width 253 height 23
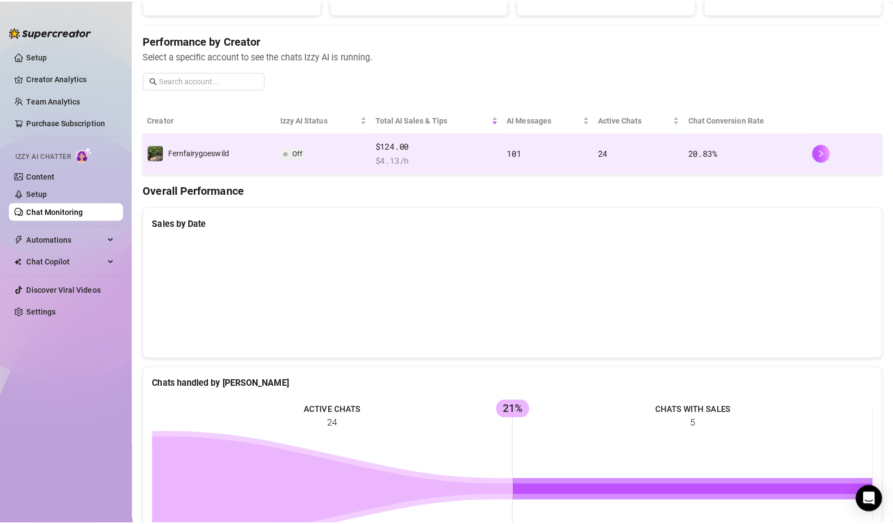
scroll to position [0, 0]
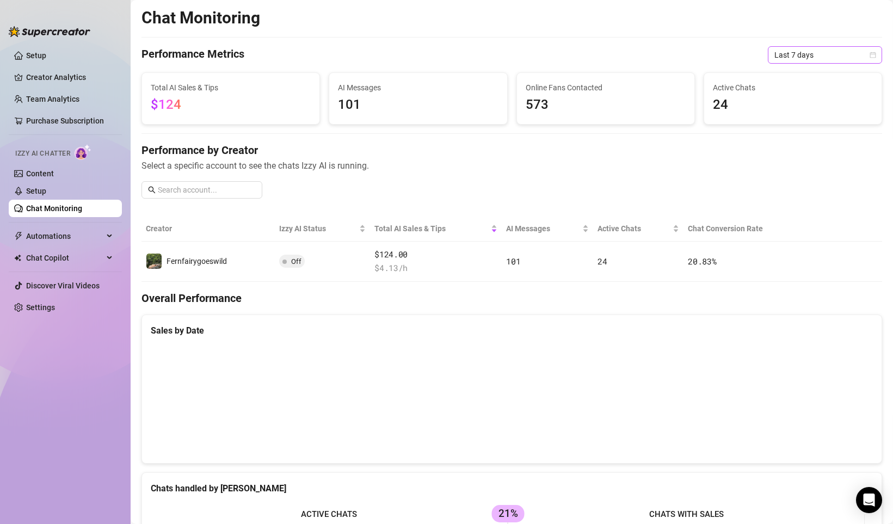
click at [795, 60] on span "Last 7 days" at bounding box center [824, 55] width 101 height 16
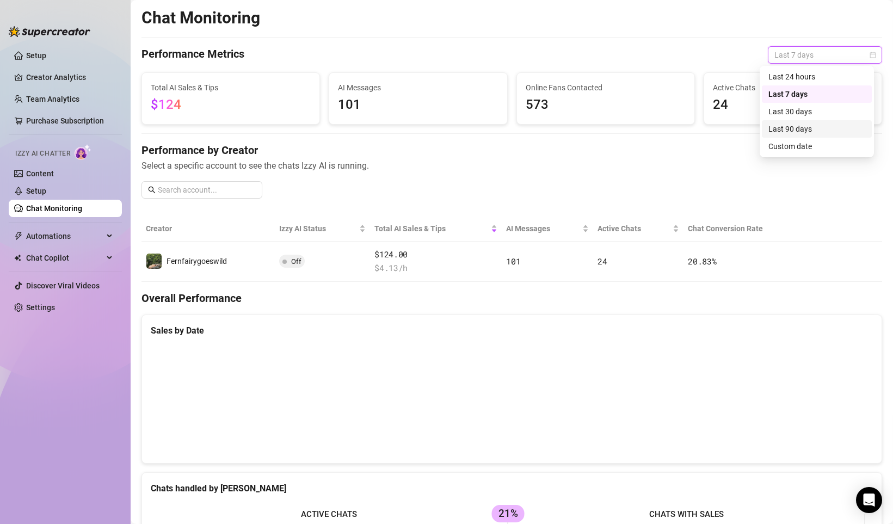
click at [803, 127] on div "Last 90 days" at bounding box center [816, 129] width 97 height 12
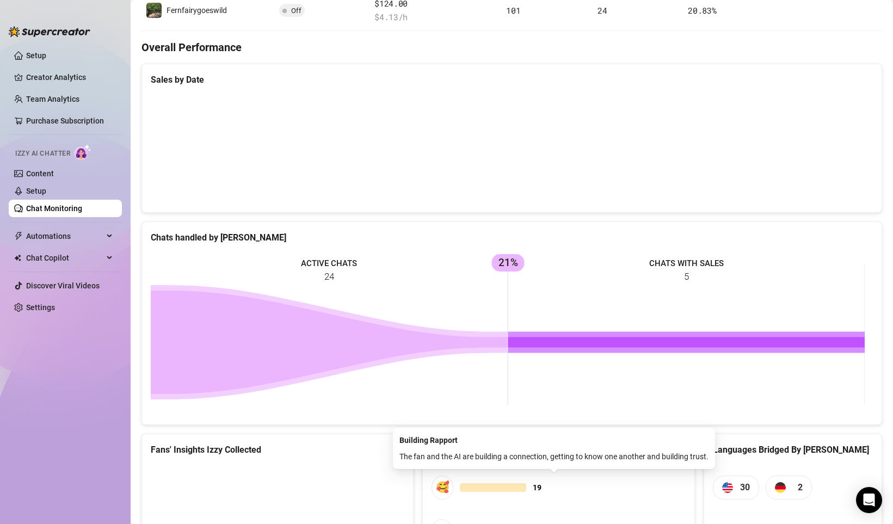
scroll to position [409, 0]
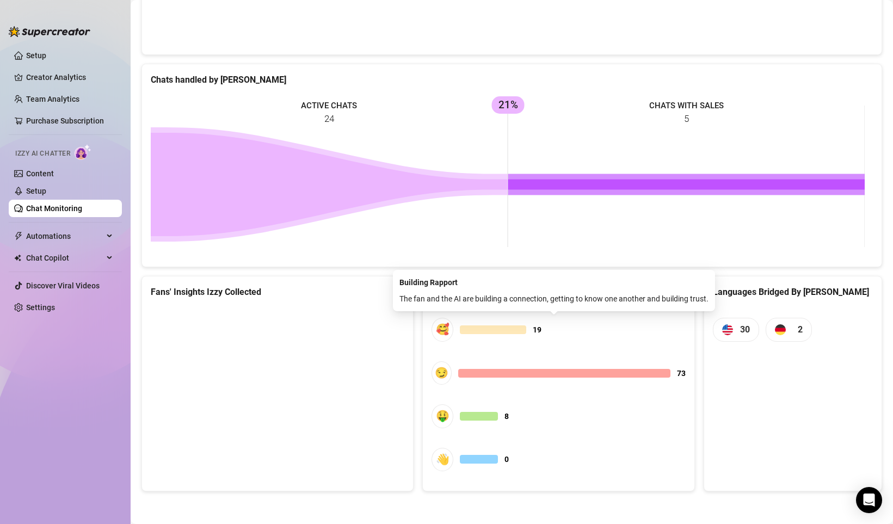
click at [479, 337] on span "🥰 19" at bounding box center [557, 329] width 253 height 23
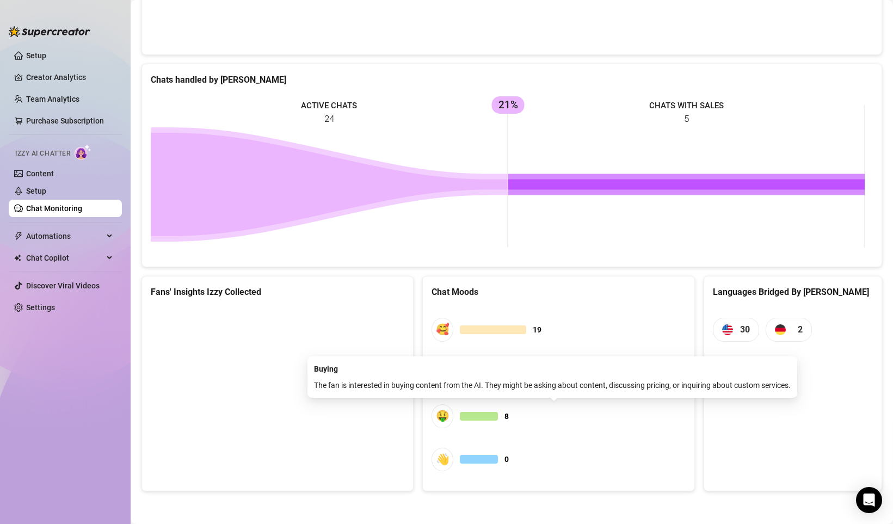
click at [477, 416] on div at bounding box center [479, 416] width 38 height 9
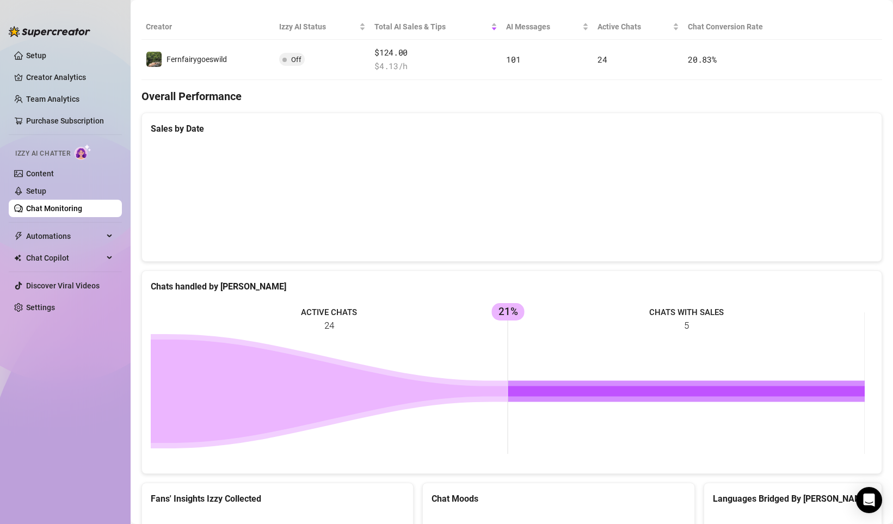
scroll to position [286, 0]
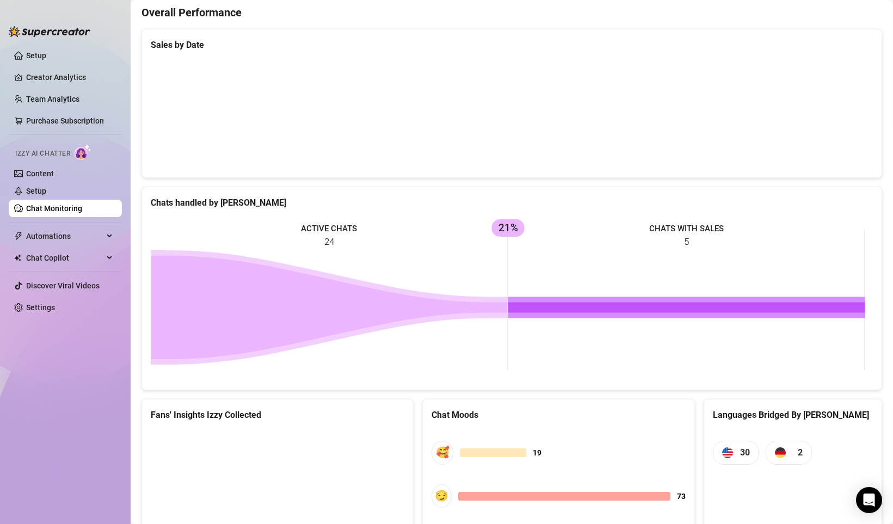
click at [511, 236] on rect at bounding box center [508, 299] width 714 height 163
click at [525, 220] on rect at bounding box center [508, 299] width 714 height 163
click at [524, 220] on rect at bounding box center [508, 299] width 714 height 163
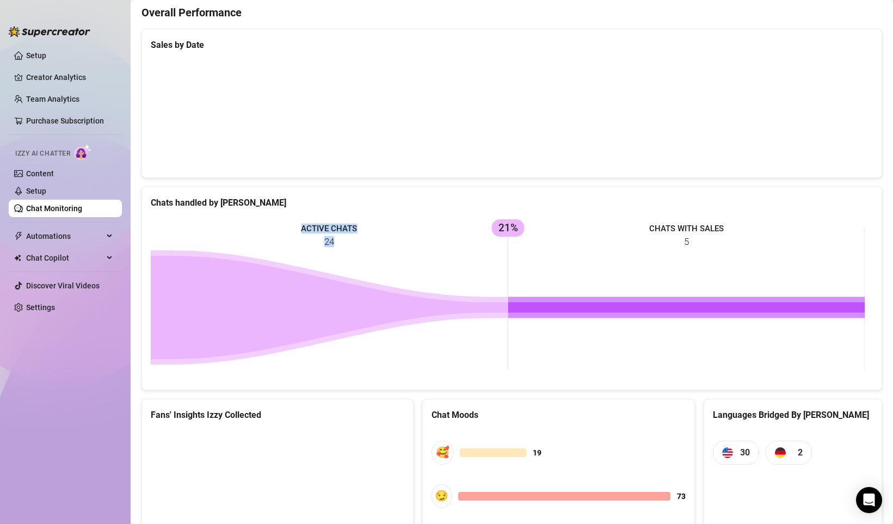
click at [524, 220] on rect at bounding box center [508, 299] width 714 height 163
click at [518, 224] on rect at bounding box center [508, 299] width 714 height 163
